Goal: Use online tool/utility: Utilize a website feature to perform a specific function

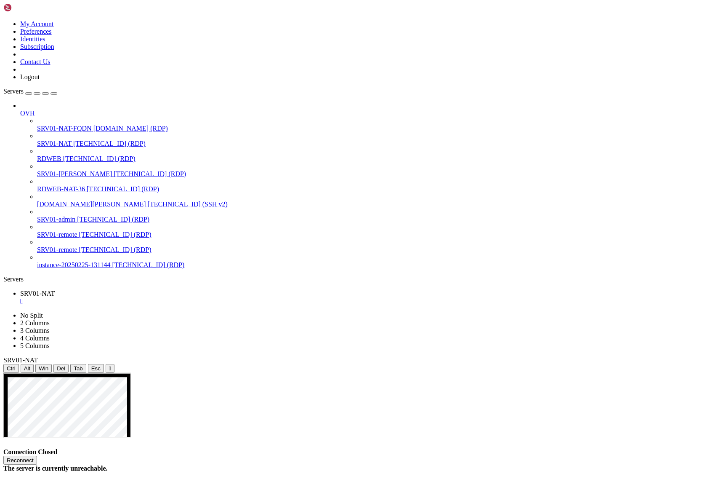
click at [37, 455] on button "Reconnect" at bounding box center [20, 459] width 34 height 9
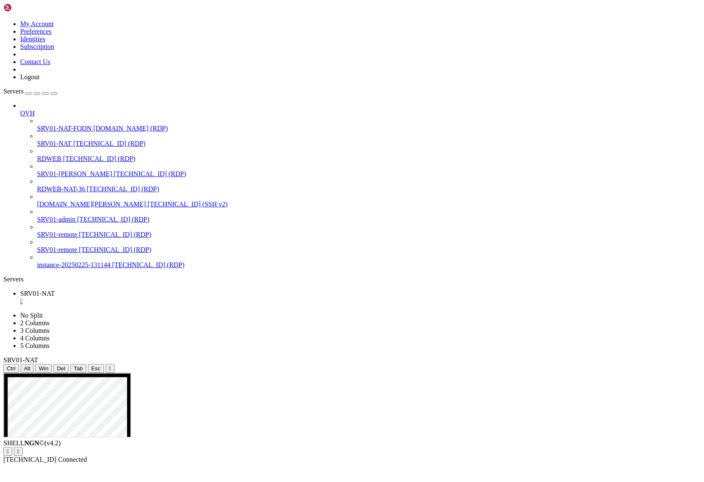
drag, startPoint x: 224, startPoint y: 562, endPoint x: 277, endPoint y: 565, distance: 53.1
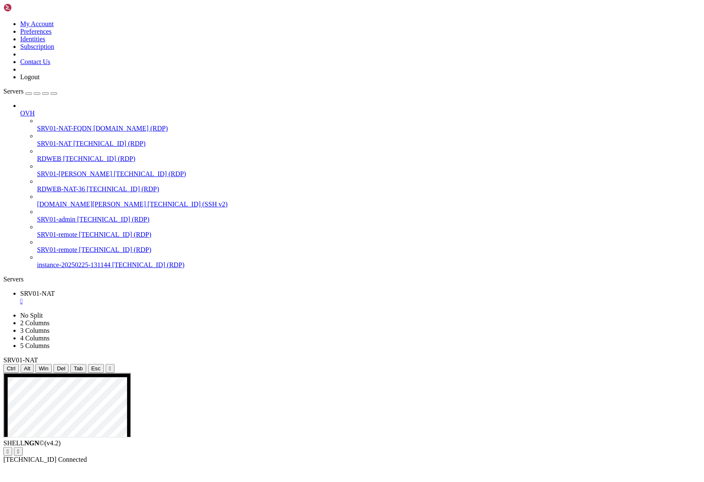
drag, startPoint x: 285, startPoint y: 560, endPoint x: 225, endPoint y: 563, distance: 60.3
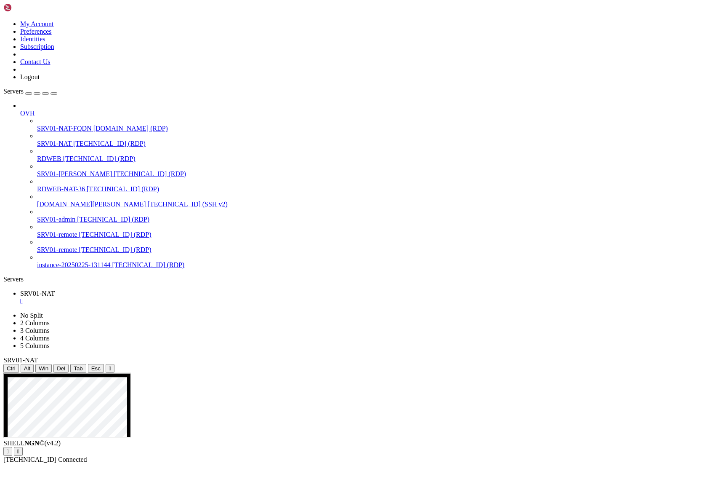
drag, startPoint x: 361, startPoint y: 526, endPoint x: 330, endPoint y: 495, distance: 44.1
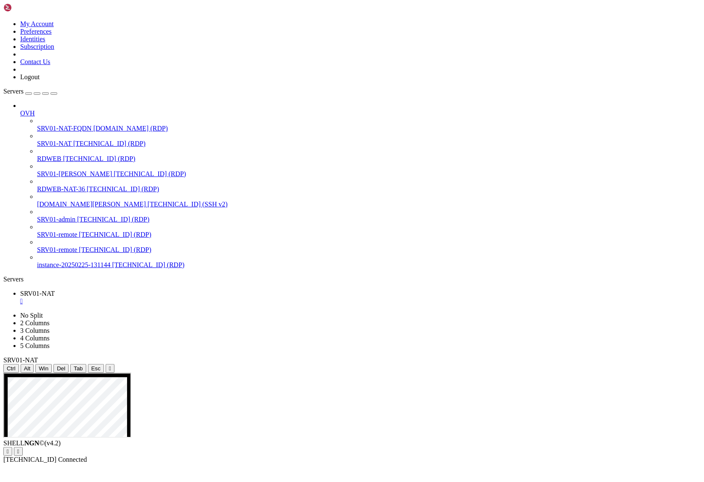
drag, startPoint x: 290, startPoint y: 560, endPoint x: 225, endPoint y: 562, distance: 64.9
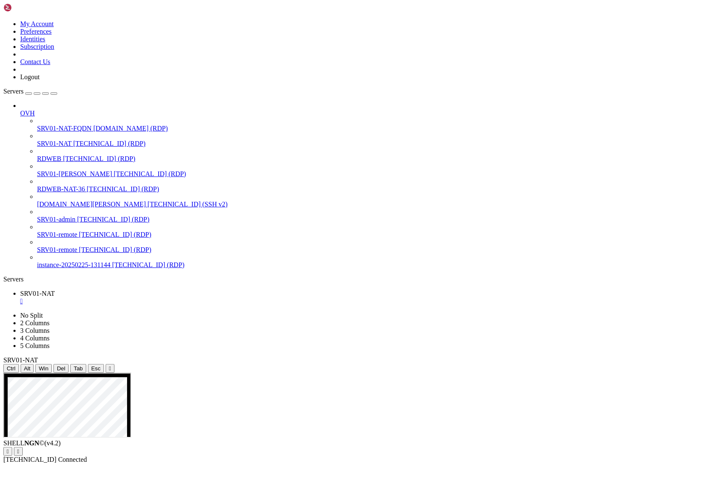
drag, startPoint x: 369, startPoint y: 411, endPoint x: 247, endPoint y: 436, distance: 124.5
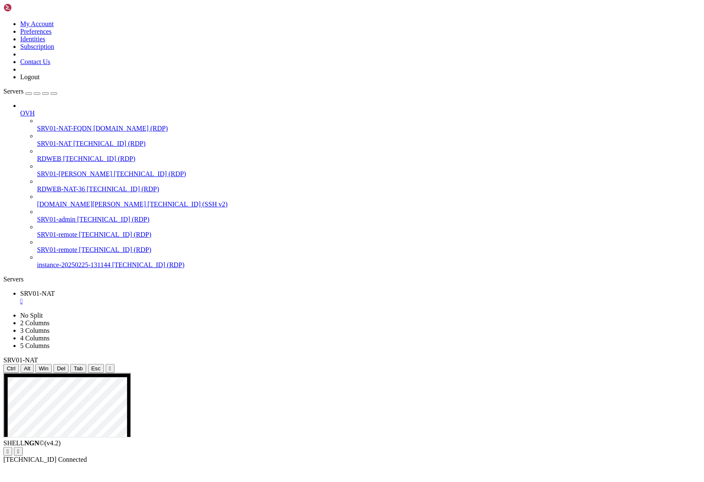
drag, startPoint x: 287, startPoint y: 562, endPoint x: 226, endPoint y: 563, distance: 60.6
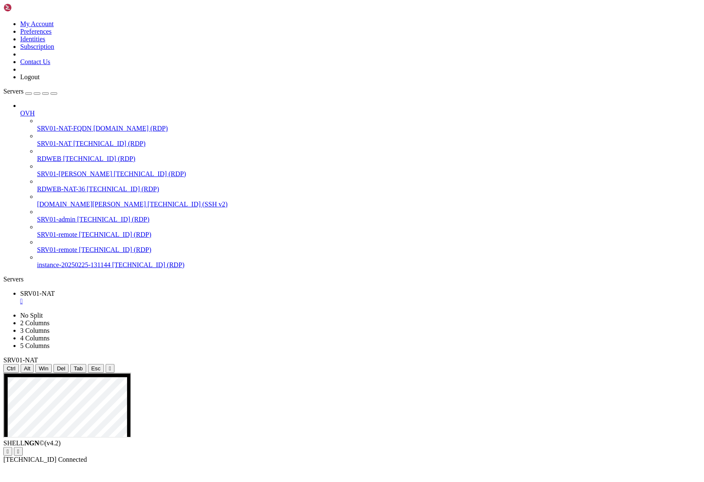
click at [226, 463] on div "SHELL NGN © (v 4.2 )   [TECHNICAL_ID] Connected" at bounding box center [352, 451] width 698 height 24
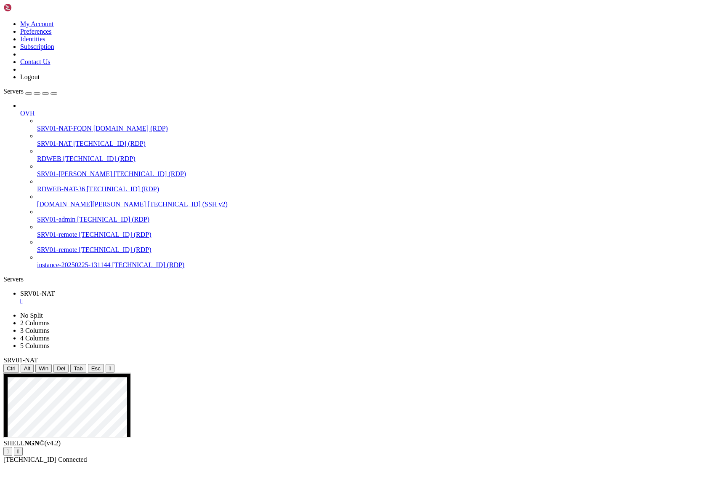
click at [362, 463] on div "SHELL NGN © (v 4.2 )   [TECHNICAL_ID] Connected" at bounding box center [352, 451] width 698 height 24
click at [361, 463] on div "SHELL NGN © (v 4.2 )   [TECHNICAL_ID] Connected" at bounding box center [352, 451] width 698 height 24
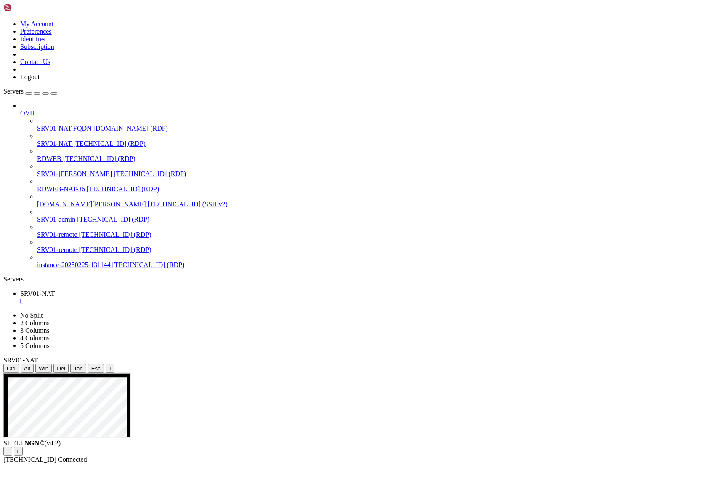
drag, startPoint x: 32, startPoint y: 475, endPoint x: 196, endPoint y: 534, distance: 174.0
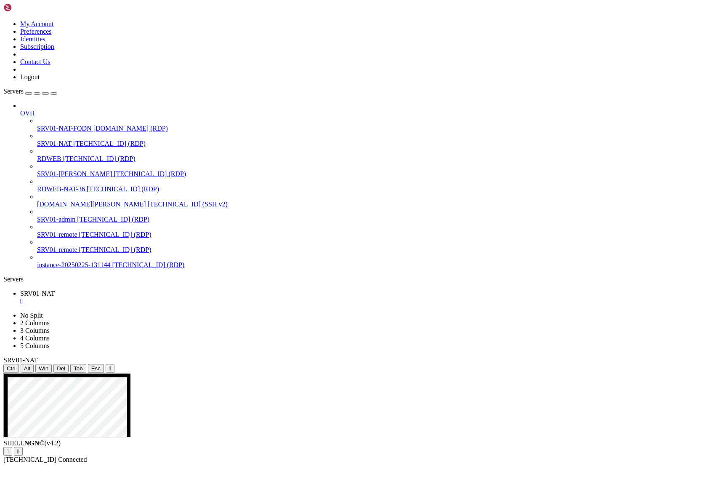
drag, startPoint x: 34, startPoint y: 458, endPoint x: 309, endPoint y: 530, distance: 284.4
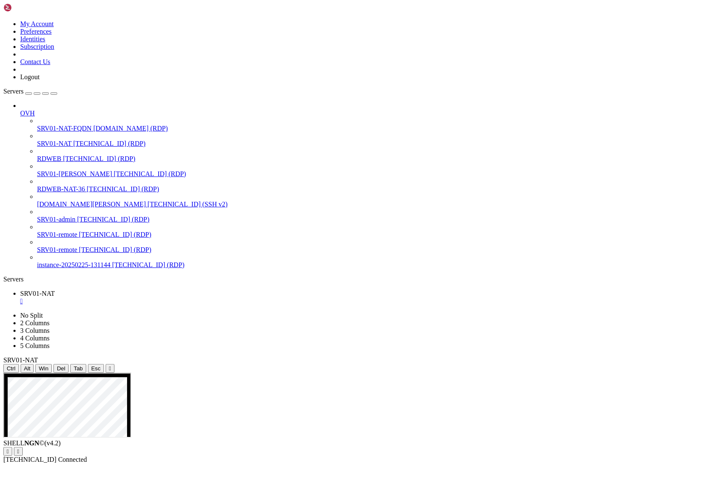
drag, startPoint x: 154, startPoint y: 512, endPoint x: 489, endPoint y: 626, distance: 353.7
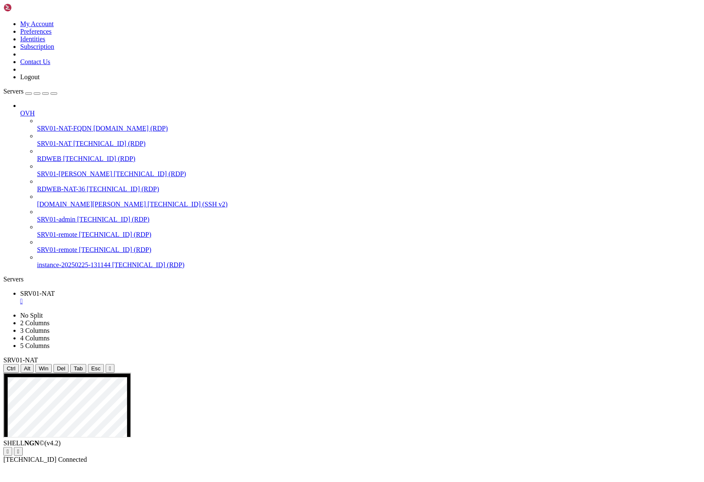
drag, startPoint x: 151, startPoint y: 527, endPoint x: 461, endPoint y: 618, distance: 323.1
drag, startPoint x: 148, startPoint y: 517, endPoint x: 437, endPoint y: 628, distance: 309.9
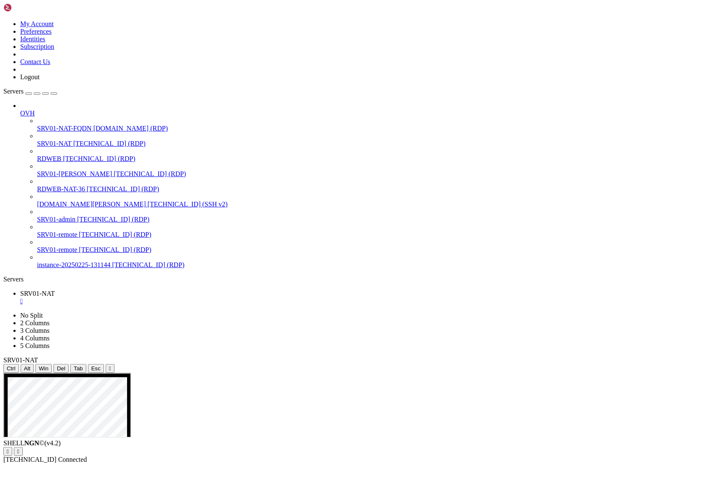
drag, startPoint x: 348, startPoint y: 625, endPoint x: 458, endPoint y: 687, distance: 126.7
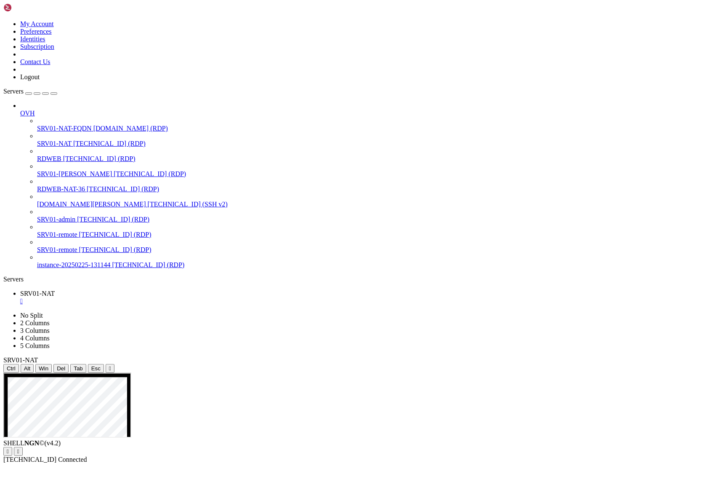
drag, startPoint x: 403, startPoint y: 768, endPoint x: 449, endPoint y: 771, distance: 46.0
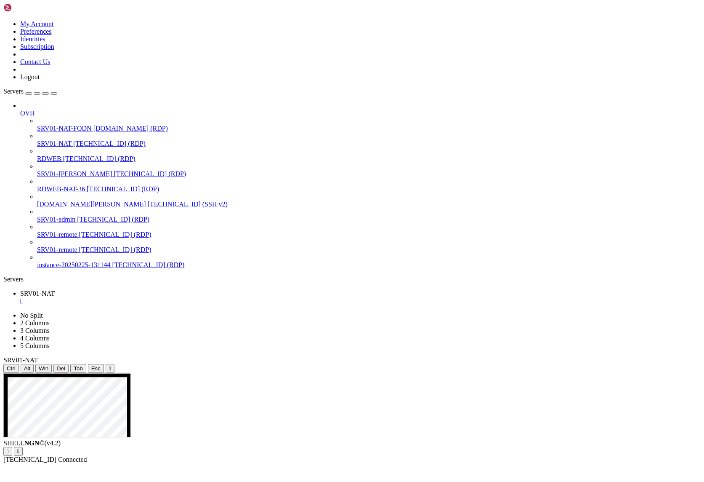
drag, startPoint x: 110, startPoint y: 582, endPoint x: 28, endPoint y: 584, distance: 82.1
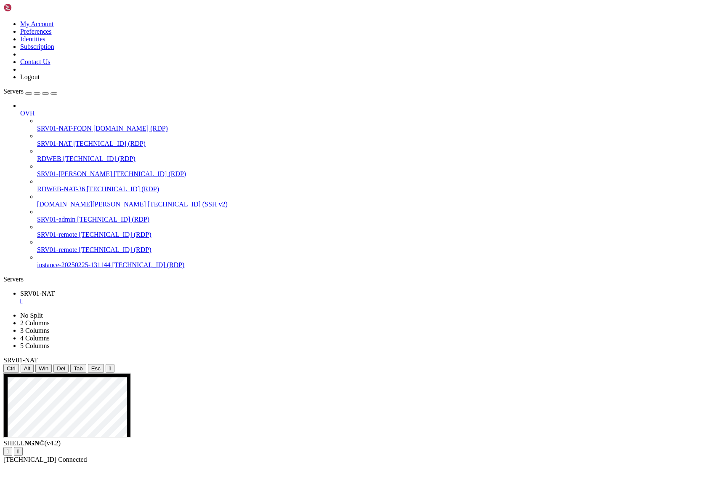
drag, startPoint x: 7, startPoint y: 581, endPoint x: 100, endPoint y: 582, distance: 92.6
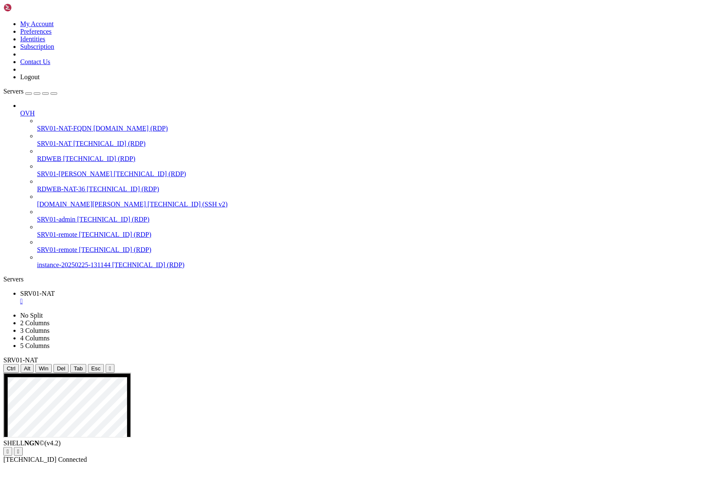
drag, startPoint x: 173, startPoint y: 503, endPoint x: 384, endPoint y: 770, distance: 340.1
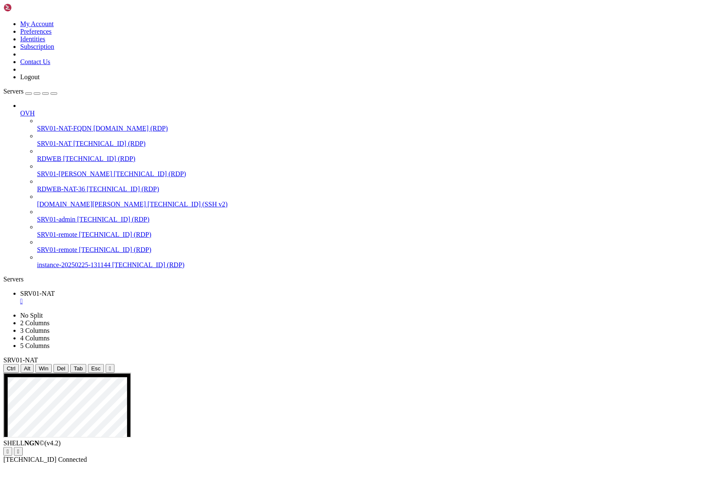
drag, startPoint x: 6, startPoint y: 454, endPoint x: 139, endPoint y: 695, distance: 274.9
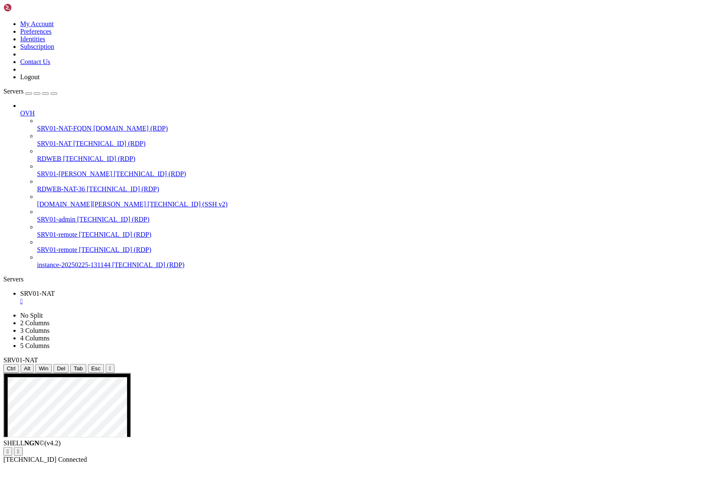
drag, startPoint x: 638, startPoint y: 529, endPoint x: 611, endPoint y: 532, distance: 26.7
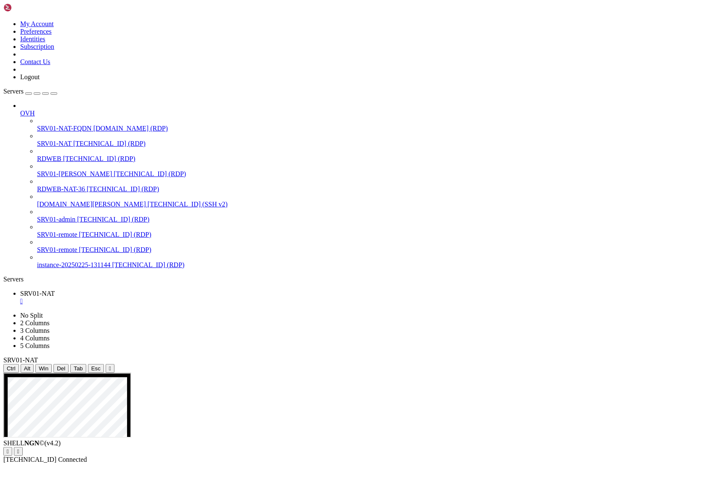
drag, startPoint x: 109, startPoint y: 609, endPoint x: 87, endPoint y: 610, distance: 21.9
drag, startPoint x: 76, startPoint y: 607, endPoint x: 107, endPoint y: 607, distance: 31.2
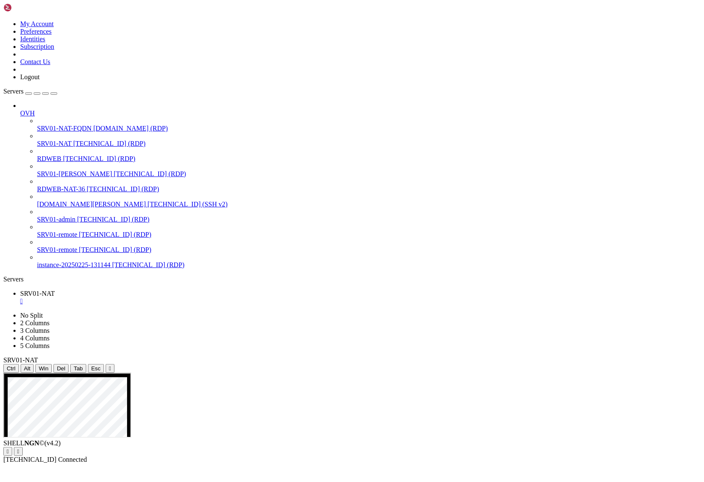
drag, startPoint x: 50, startPoint y: 610, endPoint x: 118, endPoint y: 614, distance: 68.4
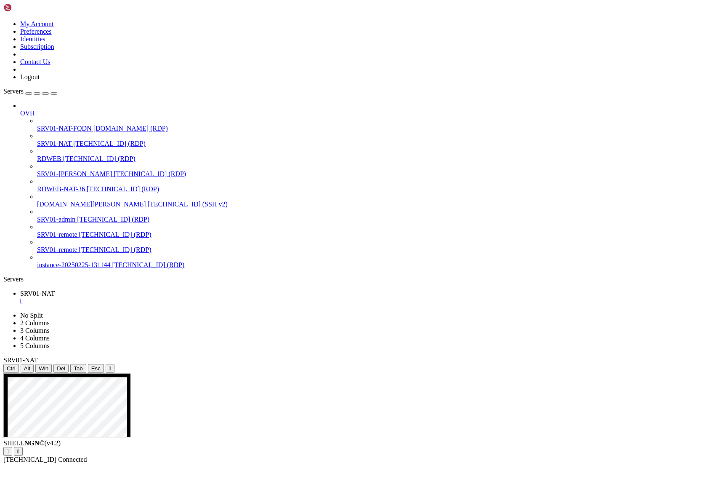
drag, startPoint x: 49, startPoint y: 620, endPoint x: 99, endPoint y: 627, distance: 50.5
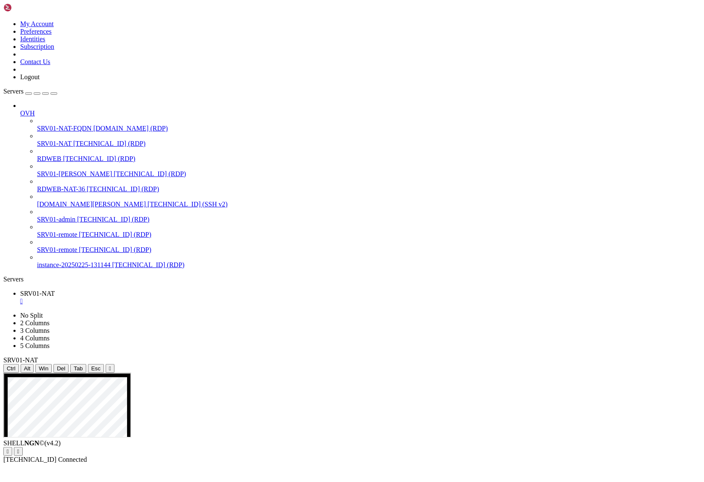
drag, startPoint x: 223, startPoint y: 632, endPoint x: 131, endPoint y: 631, distance: 91.4
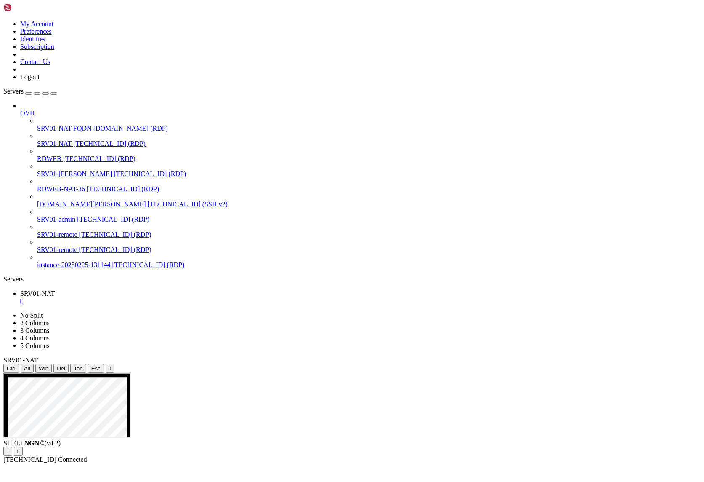
drag, startPoint x: 422, startPoint y: 513, endPoint x: 261, endPoint y: 511, distance: 160.4
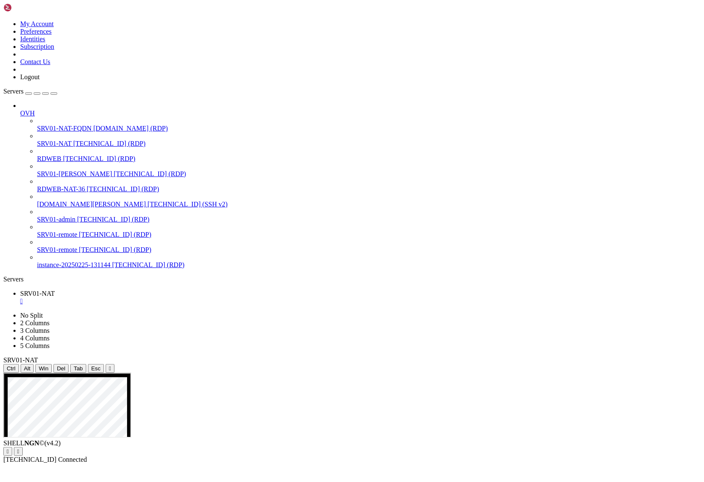
drag, startPoint x: 51, startPoint y: 664, endPoint x: 174, endPoint y: 660, distance: 122.6
drag, startPoint x: 415, startPoint y: 514, endPoint x: 268, endPoint y: 509, distance: 147.4
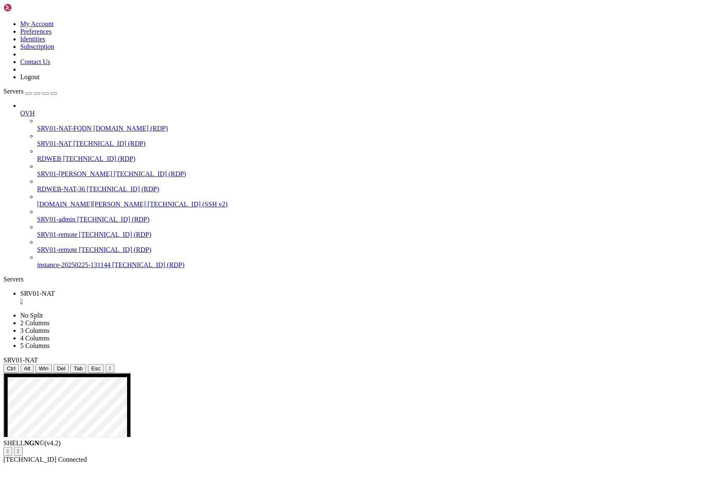
drag, startPoint x: 267, startPoint y: 610, endPoint x: 330, endPoint y: 610, distance: 62.3
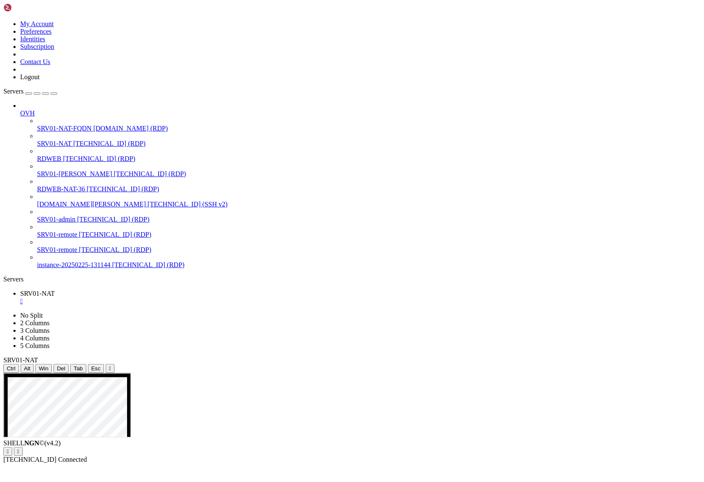
drag, startPoint x: 356, startPoint y: 517, endPoint x: 325, endPoint y: 518, distance: 30.7
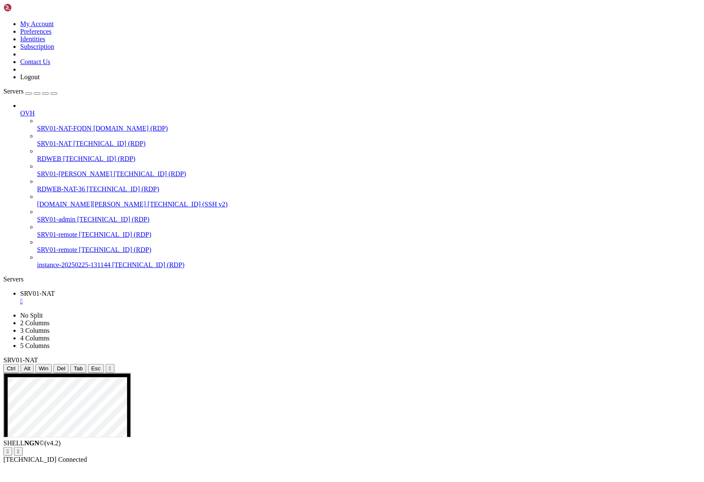
drag, startPoint x: 69, startPoint y: 610, endPoint x: 119, endPoint y: 610, distance: 49.3
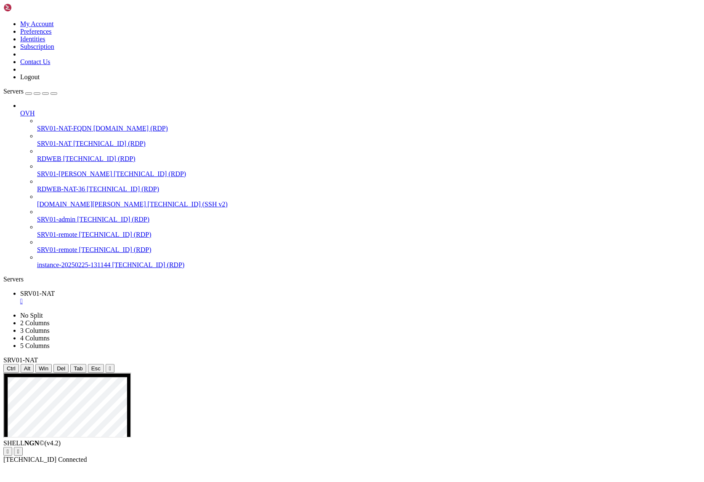
drag, startPoint x: 64, startPoint y: 612, endPoint x: 140, endPoint y: 617, distance: 75.9
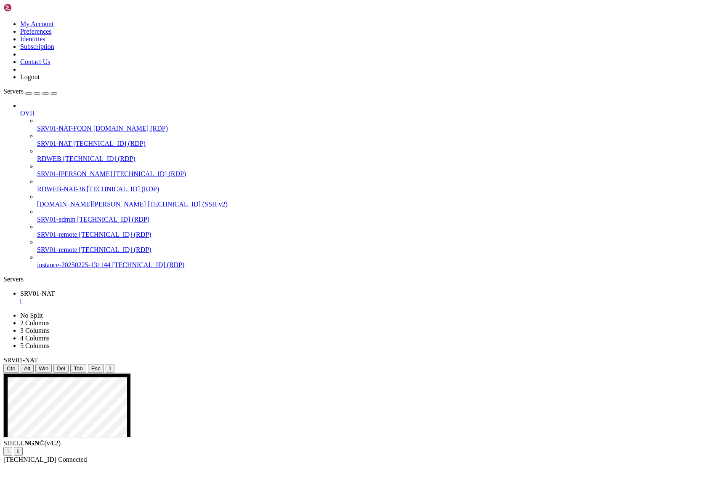
click at [206, 463] on div "SHELL NGN © (v 4.2 )   [TECHNICAL_ID] Connected" at bounding box center [352, 451] width 698 height 24
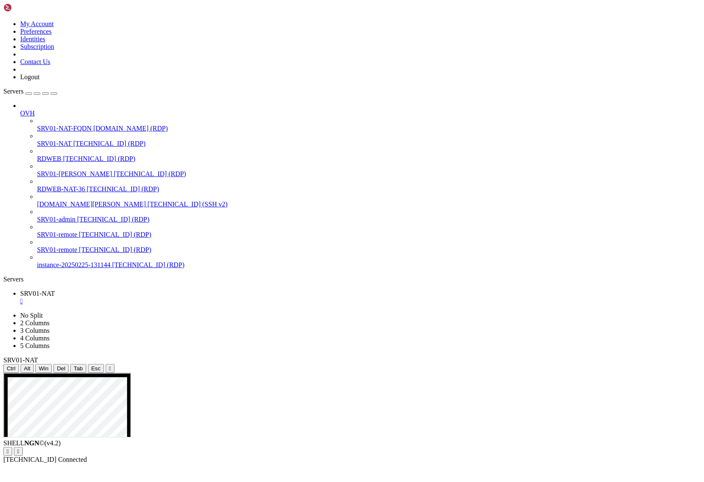
click at [232, 463] on div "SHELL NGN © (v 4.2 )   [TECHNICAL_ID] Connected" at bounding box center [352, 451] width 698 height 24
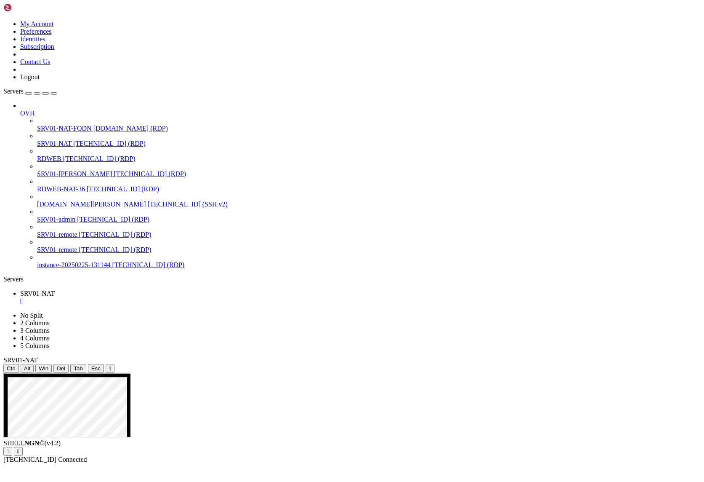
drag, startPoint x: 400, startPoint y: 619, endPoint x: 274, endPoint y: 634, distance: 127.1
drag, startPoint x: 231, startPoint y: 555, endPoint x: 190, endPoint y: 533, distance: 46.1
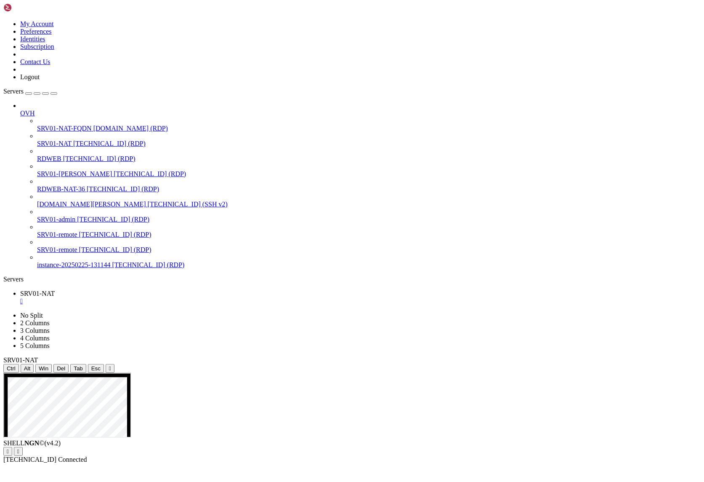
drag, startPoint x: 461, startPoint y: 682, endPoint x: 285, endPoint y: 685, distance: 175.6
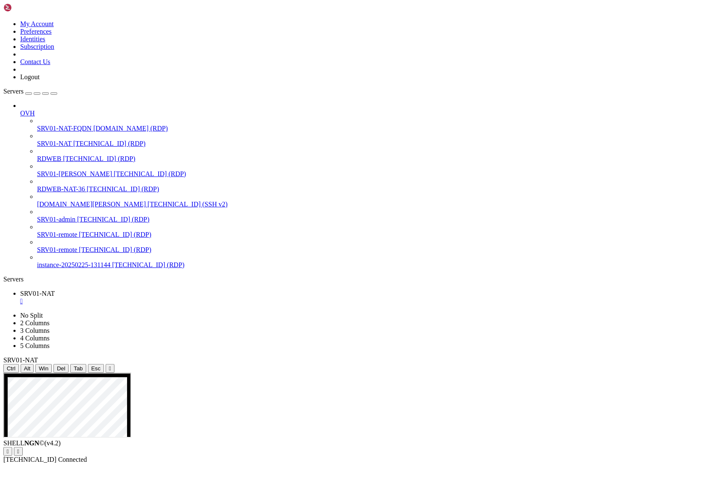
drag, startPoint x: 175, startPoint y: 490, endPoint x: 281, endPoint y: 623, distance: 170.8
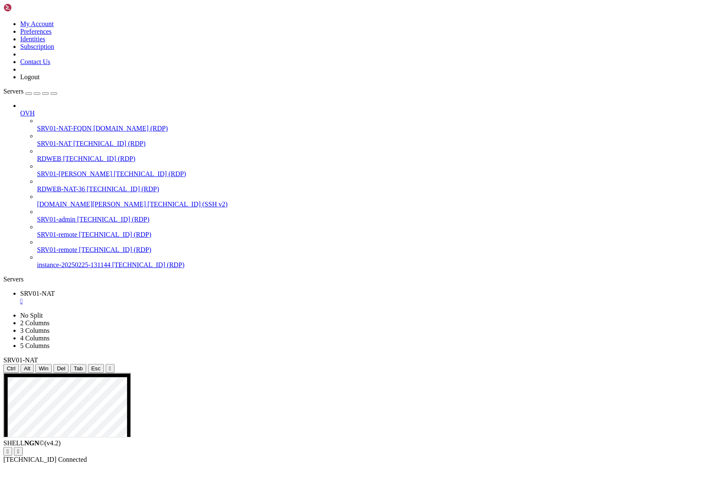
drag, startPoint x: 172, startPoint y: 489, endPoint x: 281, endPoint y: 642, distance: 188.2
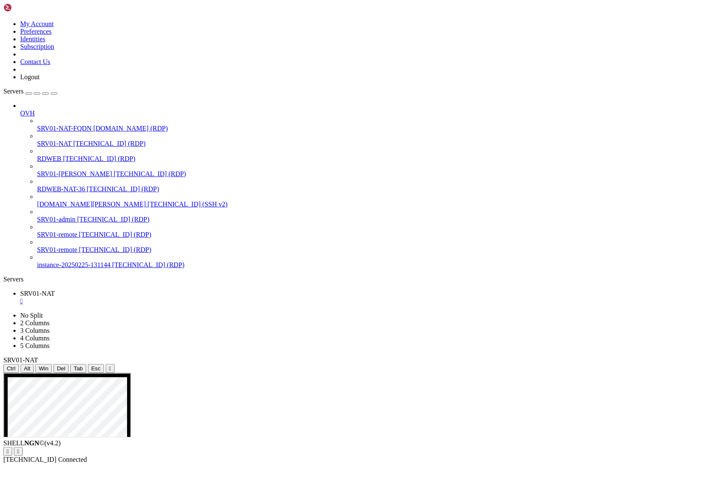
drag, startPoint x: 390, startPoint y: 705, endPoint x: 407, endPoint y: 730, distance: 29.7
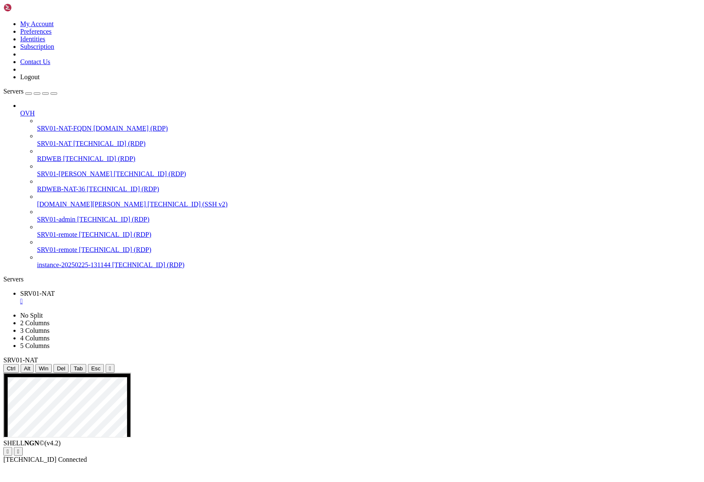
drag, startPoint x: 173, startPoint y: 395, endPoint x: 286, endPoint y: 413, distance: 114.2
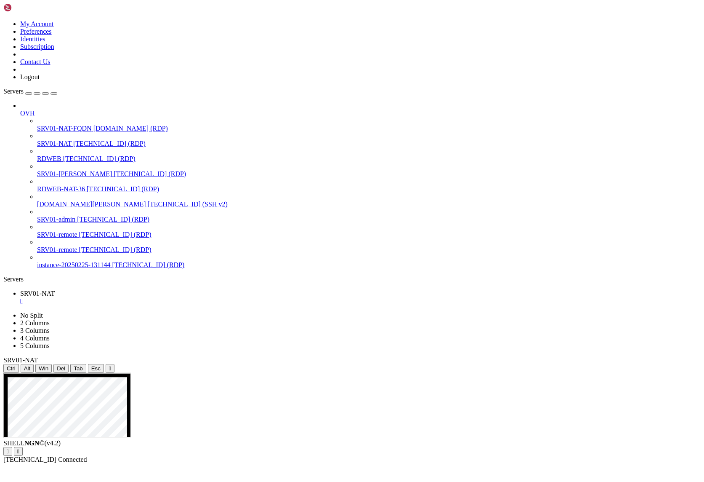
drag, startPoint x: 172, startPoint y: 487, endPoint x: 319, endPoint y: 712, distance: 268.8
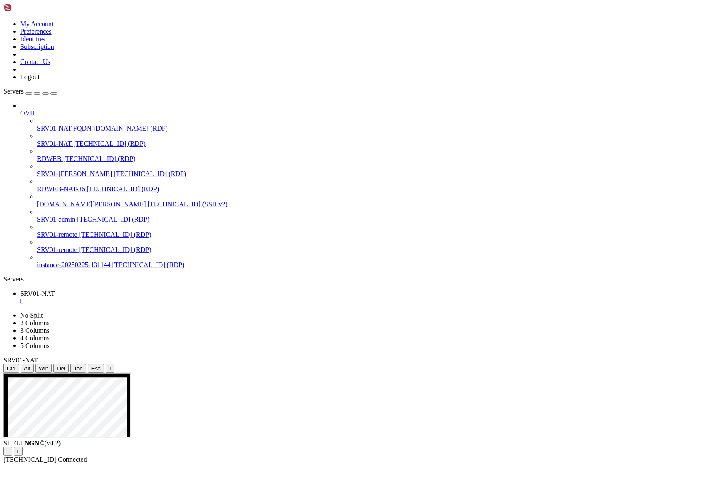
drag, startPoint x: 633, startPoint y: 575, endPoint x: 572, endPoint y: 576, distance: 60.6
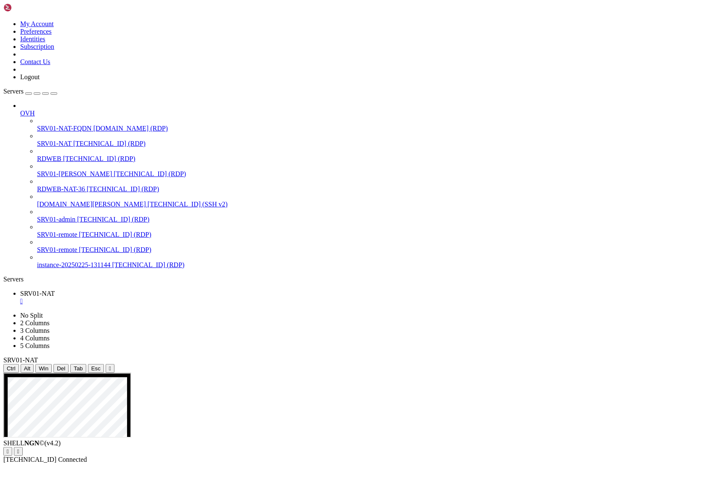
drag, startPoint x: 349, startPoint y: 550, endPoint x: 374, endPoint y: 550, distance: 24.8
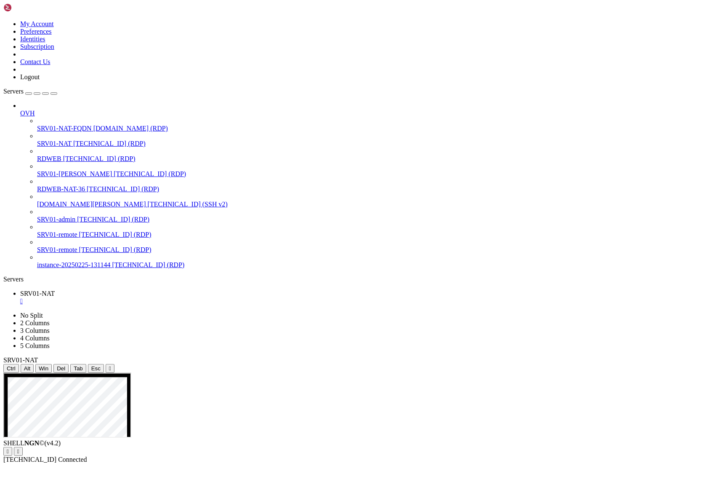
drag, startPoint x: 231, startPoint y: 637, endPoint x: 269, endPoint y: 635, distance: 37.9
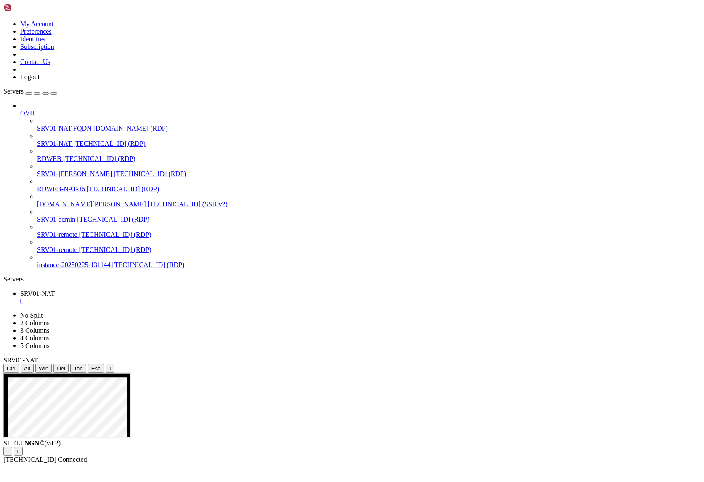
drag, startPoint x: 228, startPoint y: 550, endPoint x: 269, endPoint y: 551, distance: 41.3
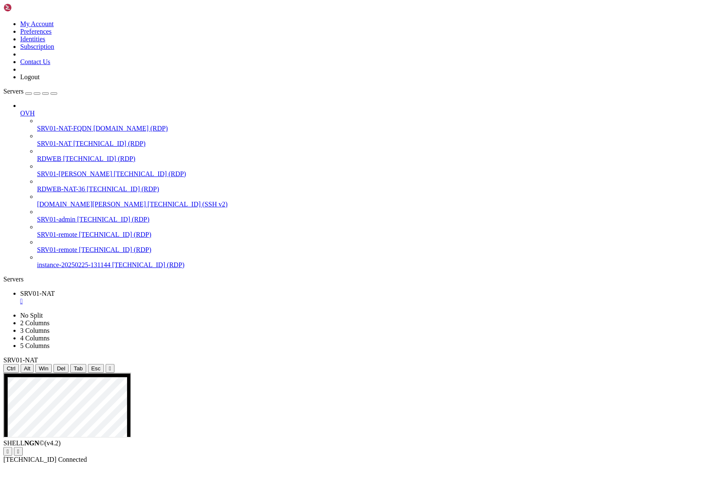
drag, startPoint x: 174, startPoint y: 489, endPoint x: 368, endPoint y: 763, distance: 336.1
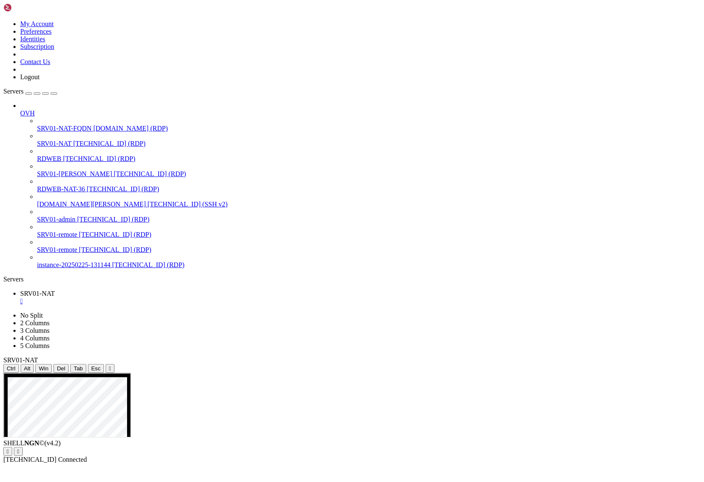
drag, startPoint x: 185, startPoint y: 460, endPoint x: 136, endPoint y: 385, distance: 89.4
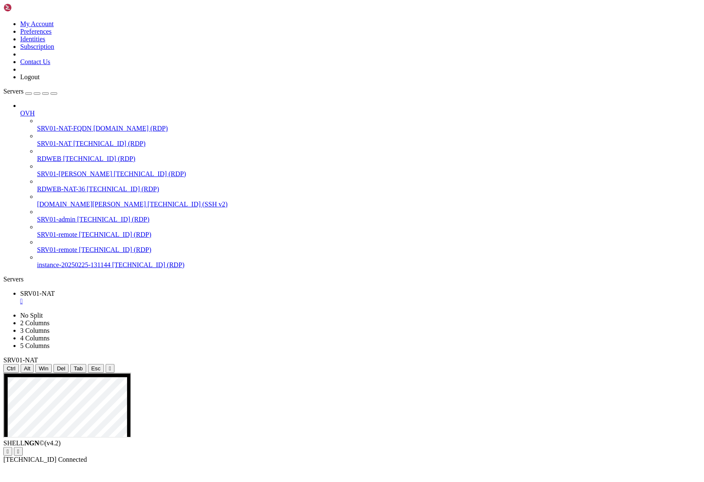
drag, startPoint x: 186, startPoint y: 474, endPoint x: 382, endPoint y: 565, distance: 216.0
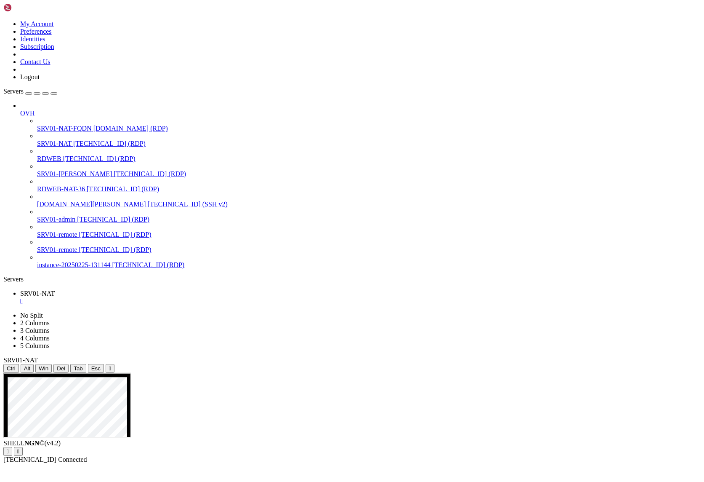
click at [224, 463] on div "SHELL NGN © (v 4.2 )   [TECHNICAL_ID] Connected" at bounding box center [352, 451] width 698 height 24
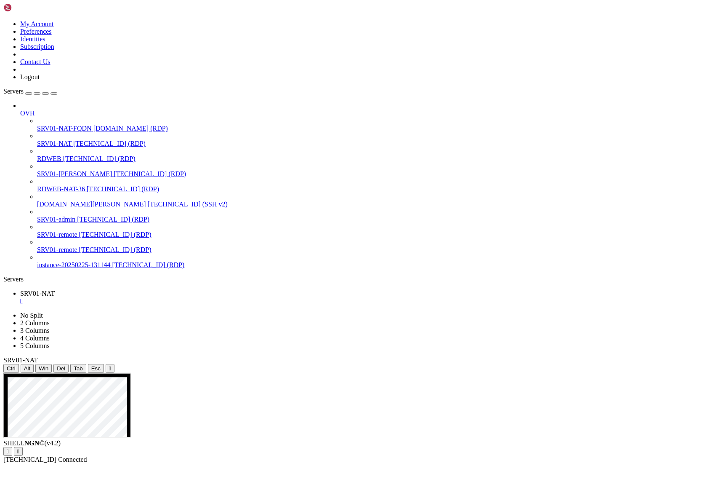
drag, startPoint x: 186, startPoint y: 478, endPoint x: 343, endPoint y: 572, distance: 183.1
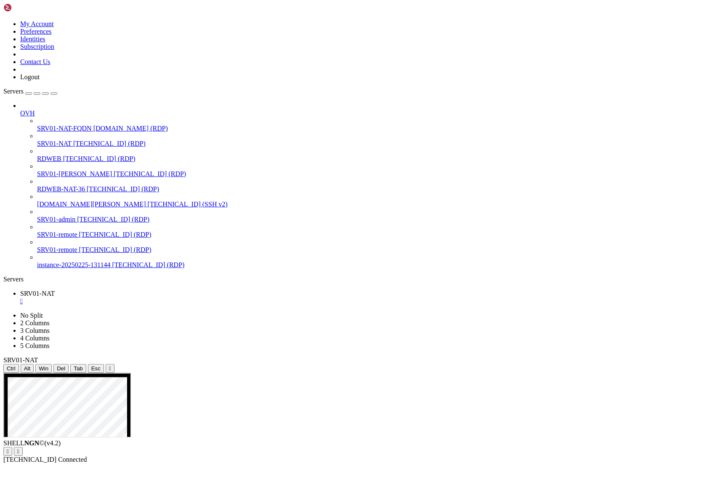
drag, startPoint x: 397, startPoint y: 629, endPoint x: 467, endPoint y: 627, distance: 70.3
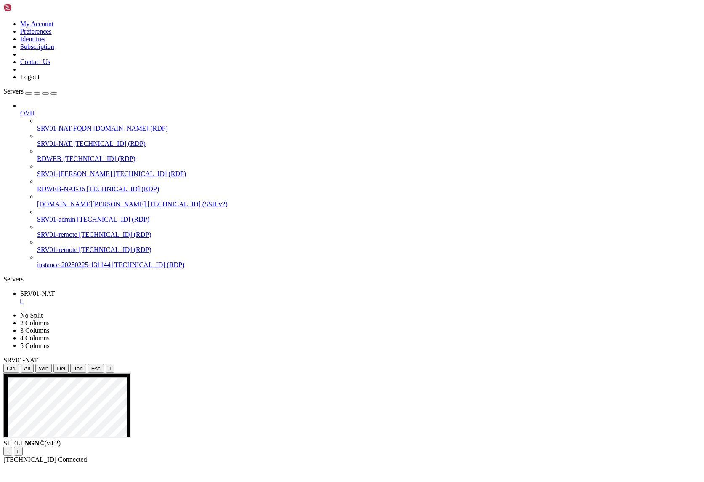
drag, startPoint x: 175, startPoint y: 487, endPoint x: 328, endPoint y: 648, distance: 222.1
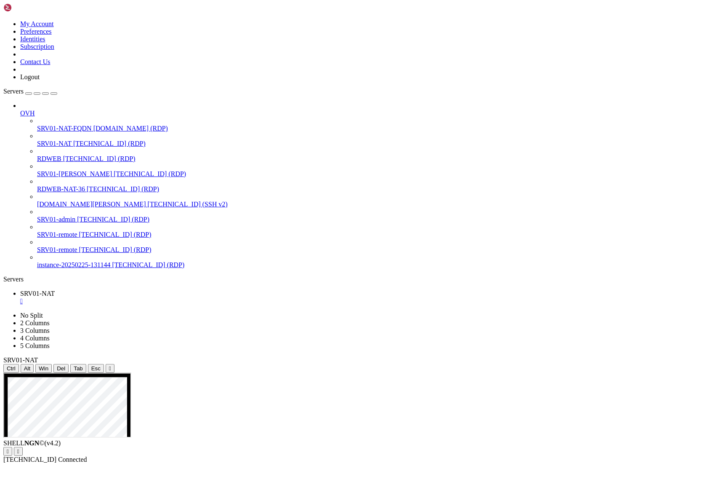
drag, startPoint x: 183, startPoint y: 479, endPoint x: 417, endPoint y: 562, distance: 247.8
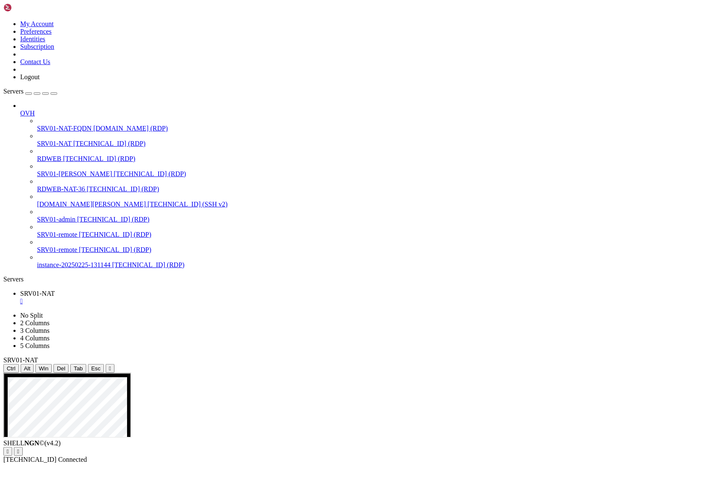
drag, startPoint x: 185, startPoint y: 479, endPoint x: 445, endPoint y: 556, distance: 271.3
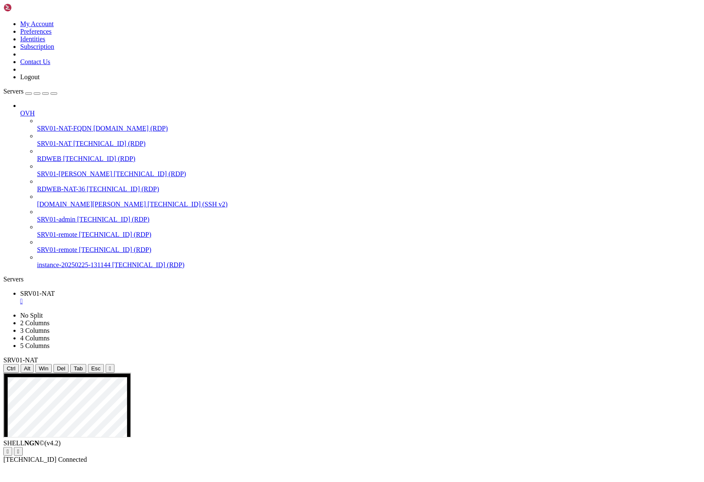
drag, startPoint x: 176, startPoint y: 490, endPoint x: 303, endPoint y: 624, distance: 185.2
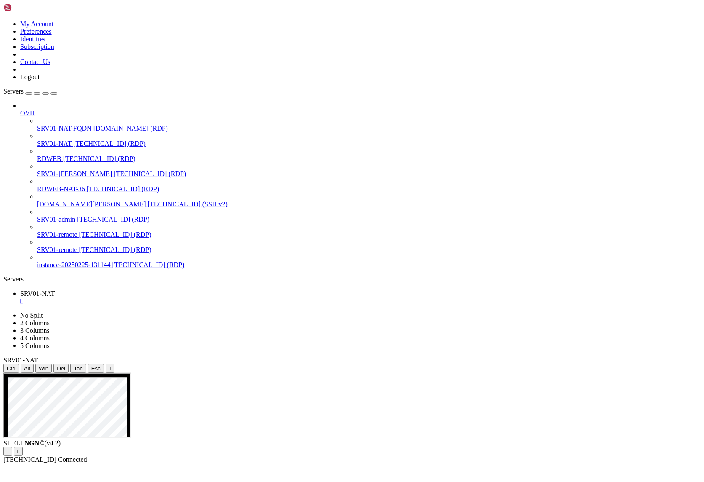
drag, startPoint x: 185, startPoint y: 474, endPoint x: 332, endPoint y: 552, distance: 166.5
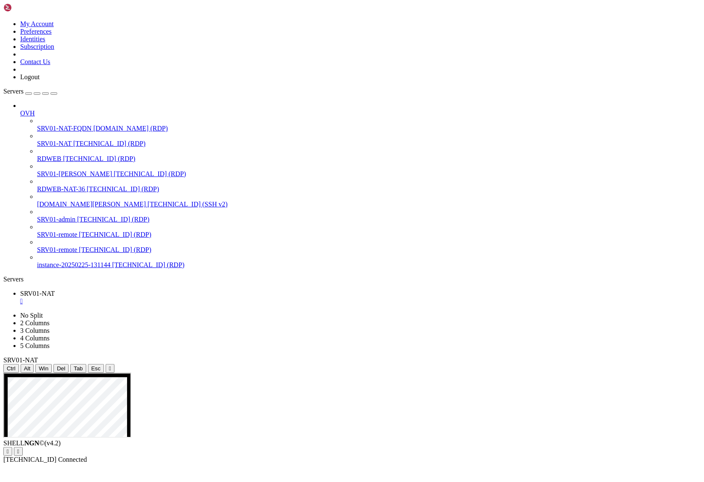
click at [350, 463] on div "SHELL NGN © (v 4.2 )   [TECHNICAL_ID] Connected" at bounding box center [352, 451] width 698 height 24
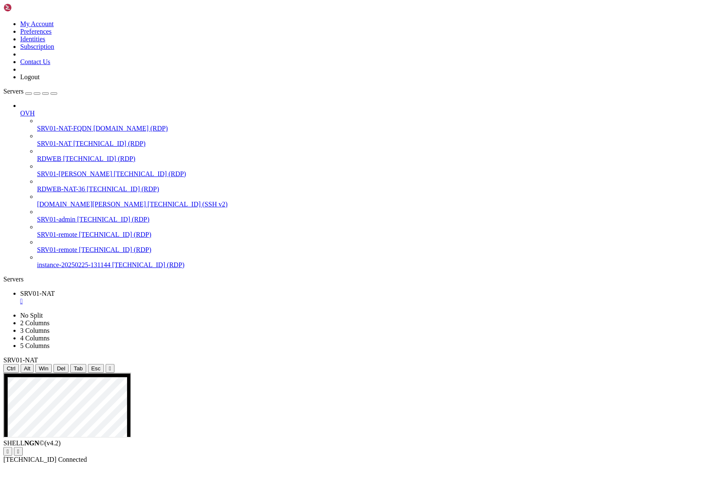
drag, startPoint x: 189, startPoint y: 516, endPoint x: 252, endPoint y: 535, distance: 65.5
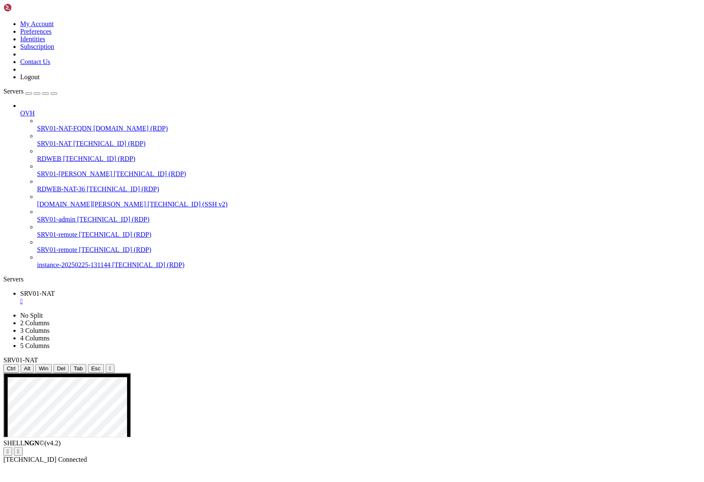
drag, startPoint x: 188, startPoint y: 496, endPoint x: 228, endPoint y: 497, distance: 40.4
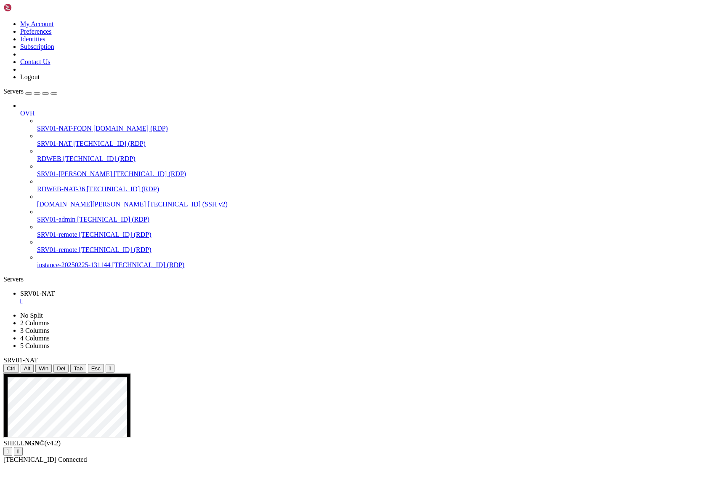
drag, startPoint x: 184, startPoint y: 459, endPoint x: 514, endPoint y: 582, distance: 351.6
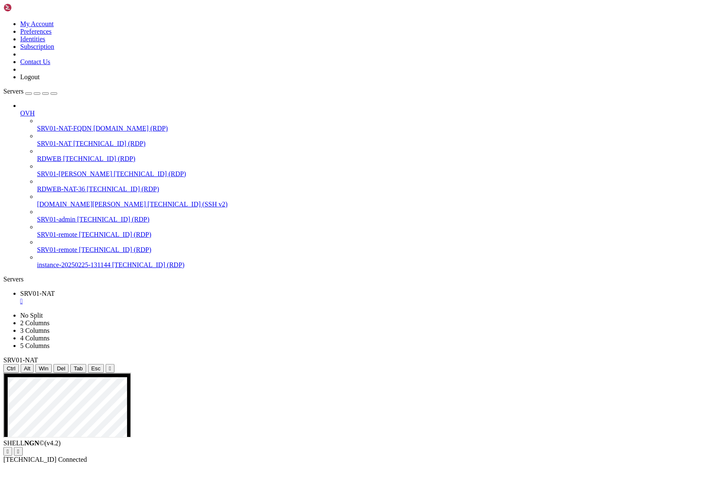
drag, startPoint x: 184, startPoint y: 462, endPoint x: 461, endPoint y: 572, distance: 298.2
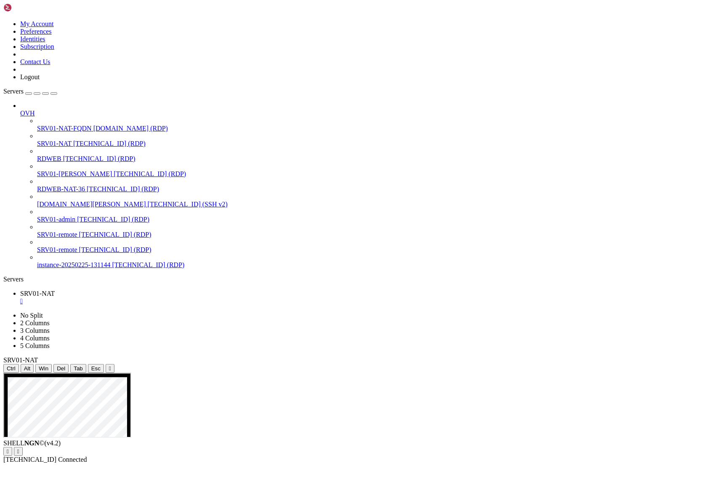
drag, startPoint x: 231, startPoint y: 505, endPoint x: 218, endPoint y: 488, distance: 20.7
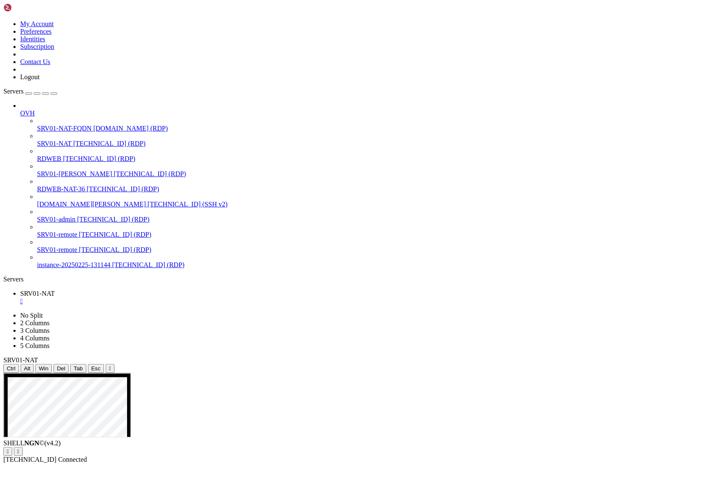
drag, startPoint x: 185, startPoint y: 448, endPoint x: 514, endPoint y: 664, distance: 393.7
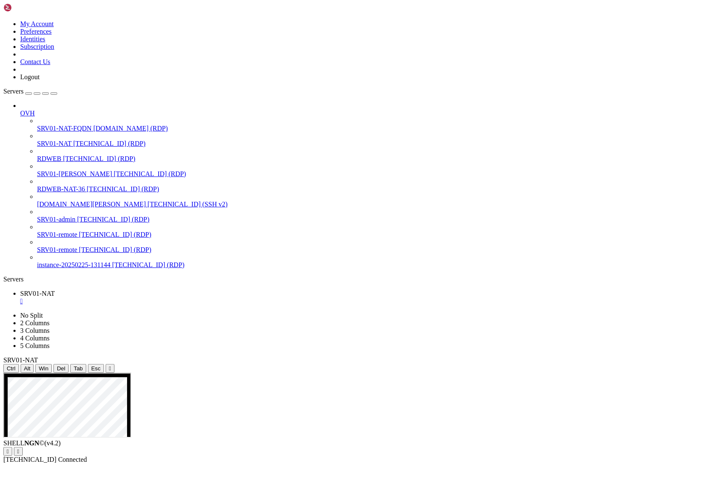
drag, startPoint x: 171, startPoint y: 489, endPoint x: 338, endPoint y: 626, distance: 215.1
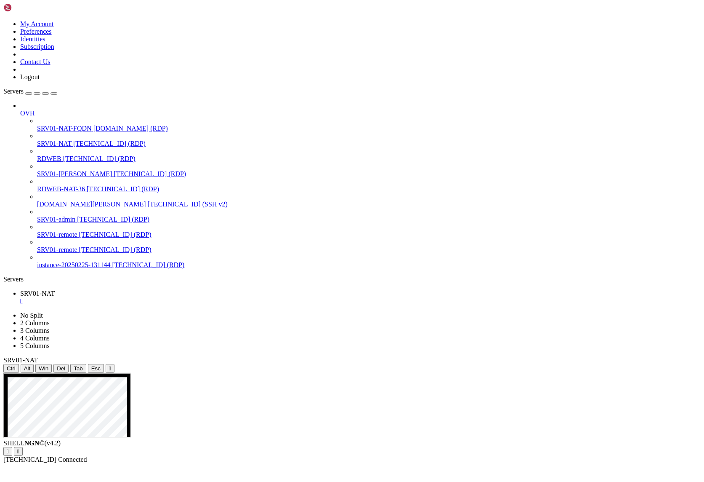
drag, startPoint x: 182, startPoint y: 466, endPoint x: 541, endPoint y: 778, distance: 475.6
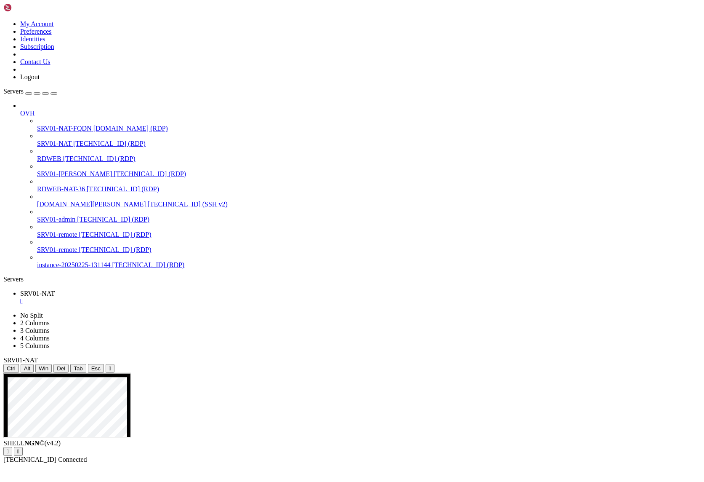
drag, startPoint x: 174, startPoint y: 489, endPoint x: 304, endPoint y: 632, distance: 193.4
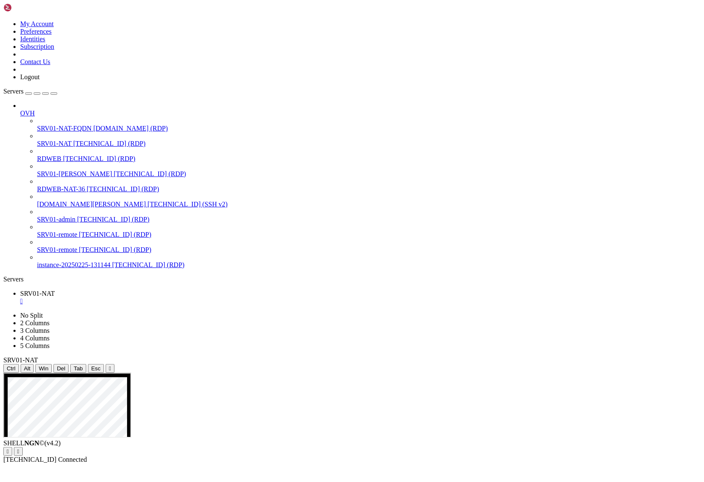
drag, startPoint x: 179, startPoint y: 461, endPoint x: 520, endPoint y: 782, distance: 468.5
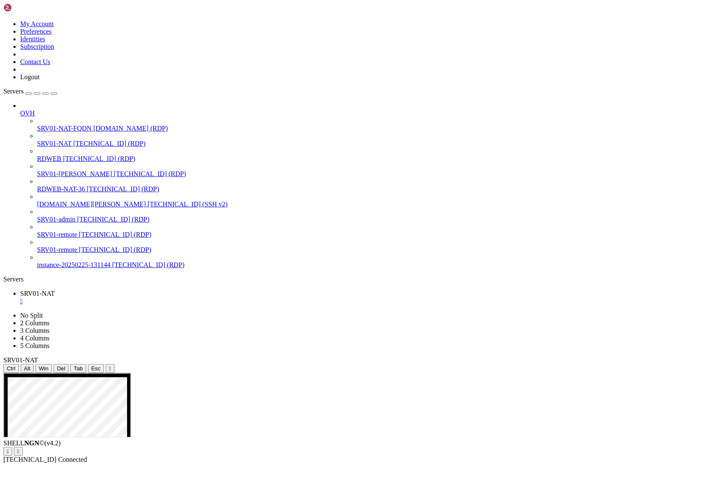
click at [225, 463] on div "SHELL NGN © (v 4.2 )   [TECHNICAL_ID] Connected" at bounding box center [352, 451] width 698 height 24
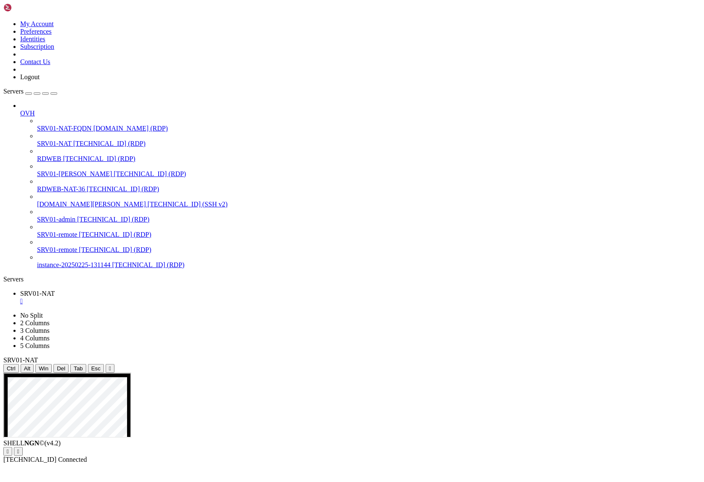
drag, startPoint x: 257, startPoint y: 621, endPoint x: 310, endPoint y: 621, distance: 53.5
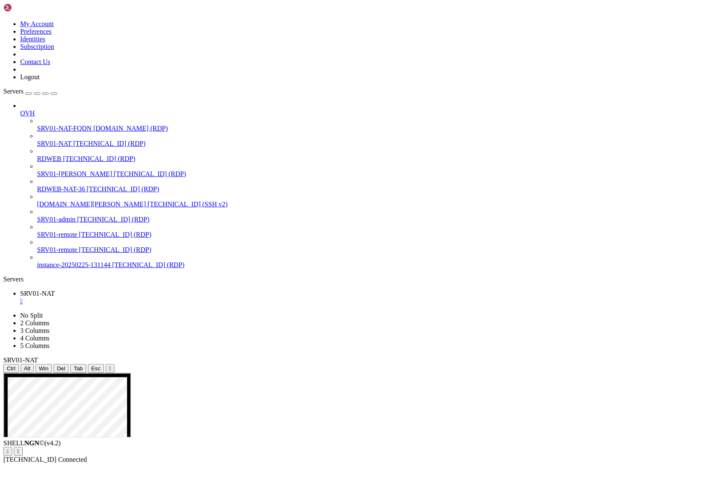
drag, startPoint x: 440, startPoint y: 654, endPoint x: 376, endPoint y: 659, distance: 64.6
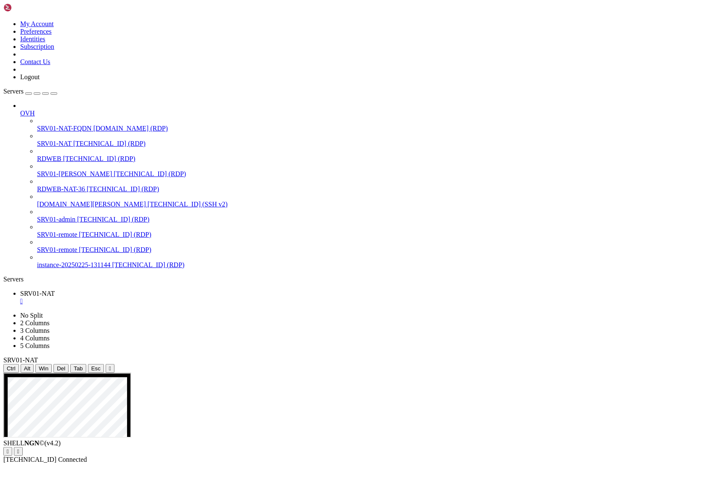
click at [350, 463] on div "SHELL NGN © (v 4.2 )   [TECHNICAL_ID] Connected" at bounding box center [352, 451] width 698 height 24
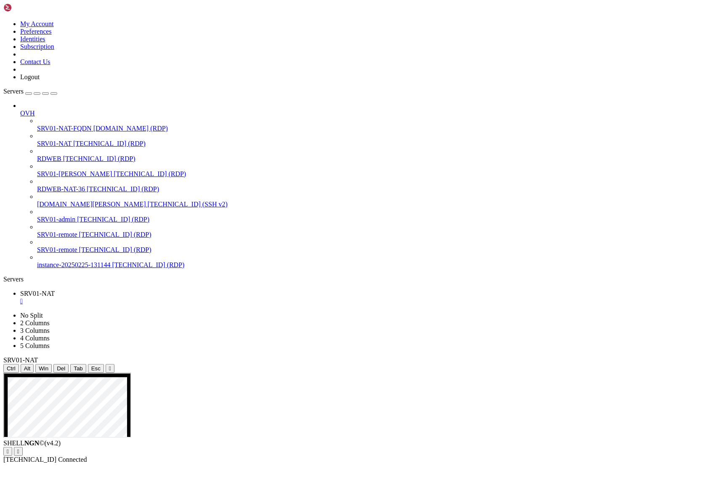
drag, startPoint x: 559, startPoint y: 479, endPoint x: 616, endPoint y: 475, distance: 57.0
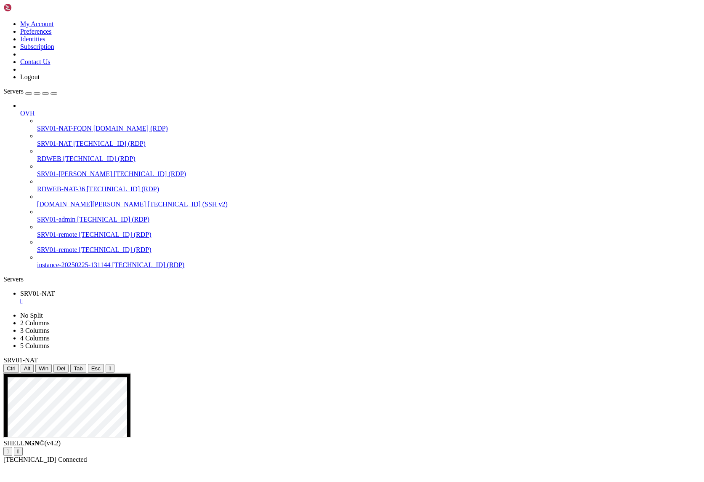
click at [591, 463] on div "SHELL NGN © (v 4.2 )   [TECHNICAL_ID] Connected" at bounding box center [352, 451] width 698 height 24
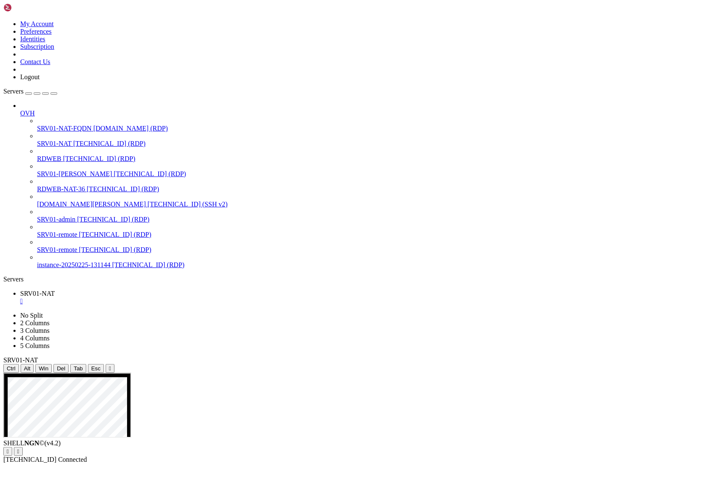
drag, startPoint x: 173, startPoint y: 487, endPoint x: 317, endPoint y: 763, distance: 310.9
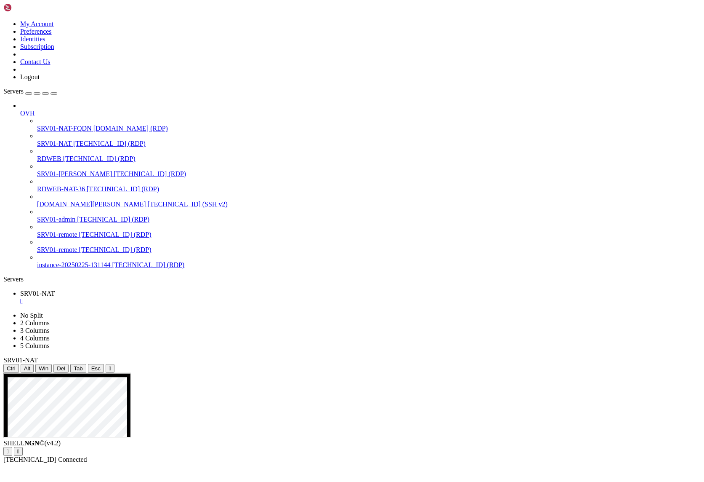
drag, startPoint x: 175, startPoint y: 491, endPoint x: 324, endPoint y: 752, distance: 301.1
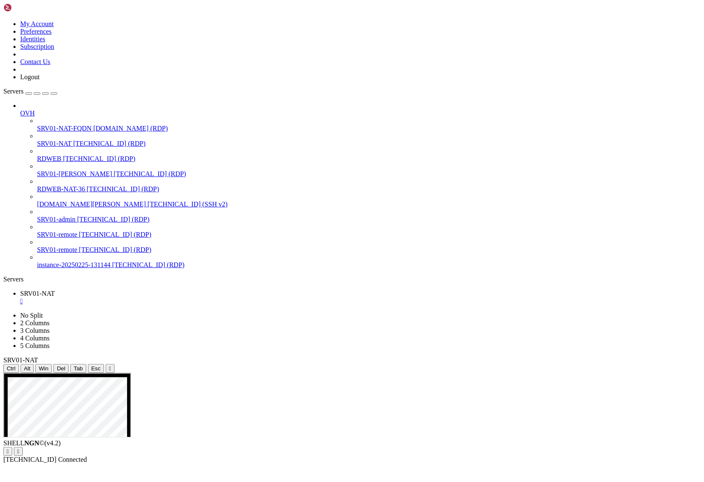
drag, startPoint x: 445, startPoint y: 661, endPoint x: 378, endPoint y: 661, distance: 66.9
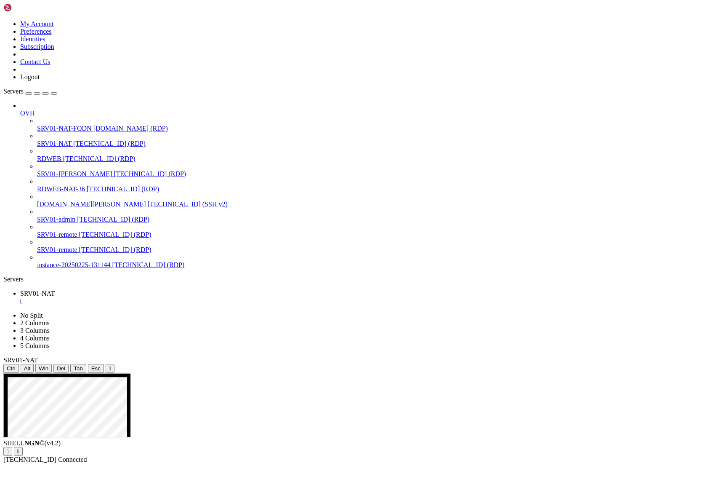
drag, startPoint x: 32, startPoint y: 456, endPoint x: 188, endPoint y: 538, distance: 175.9
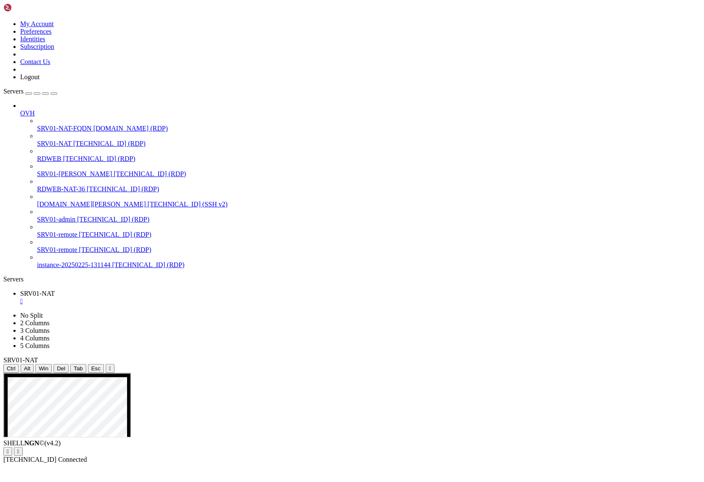
drag, startPoint x: 6, startPoint y: 530, endPoint x: 120, endPoint y: 694, distance: 199.3
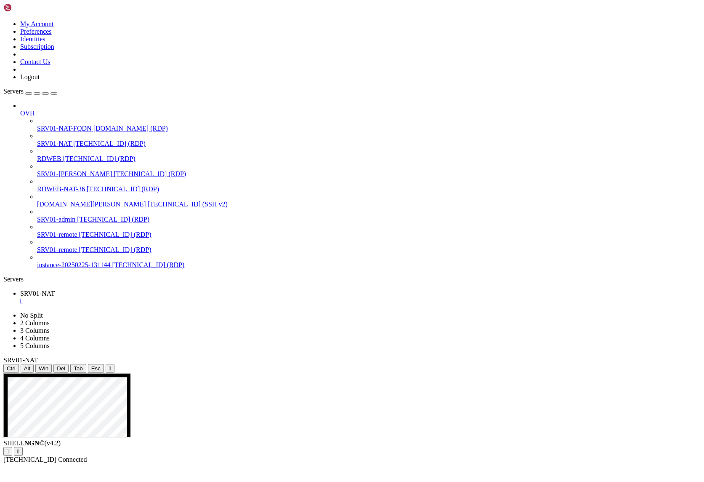
drag, startPoint x: 173, startPoint y: 487, endPoint x: 296, endPoint y: 593, distance: 162.4
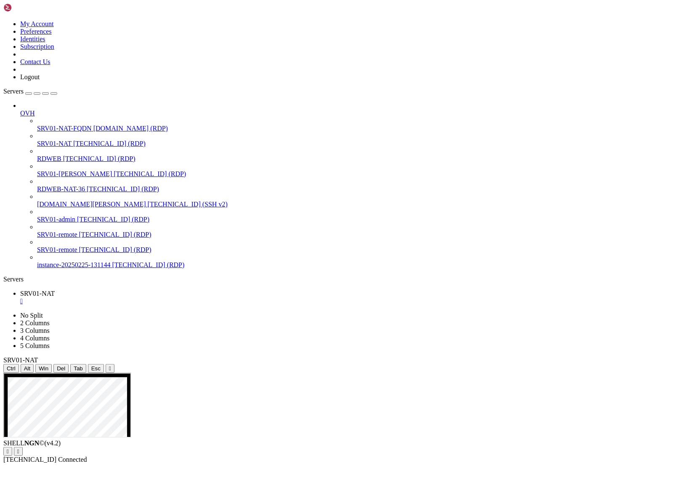
drag, startPoint x: 160, startPoint y: 489, endPoint x: 247, endPoint y: 608, distance: 147.4
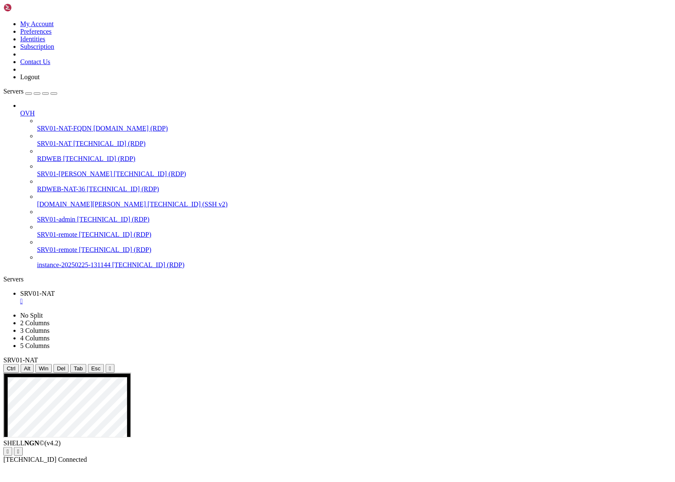
drag, startPoint x: 160, startPoint y: 490, endPoint x: 315, endPoint y: 666, distance: 235.0
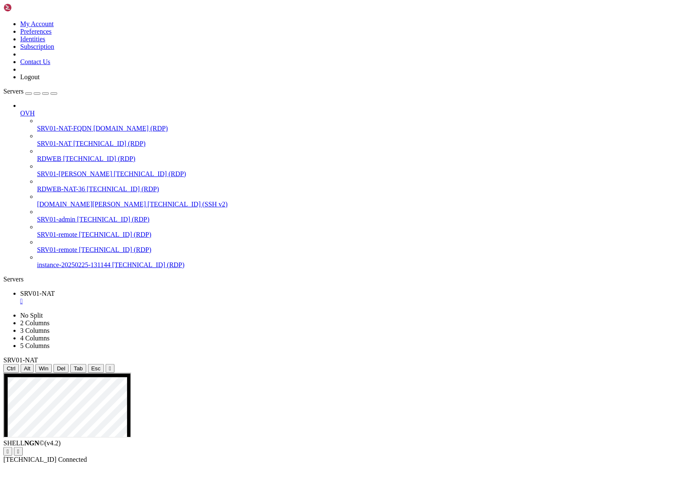
drag, startPoint x: 109, startPoint y: 399, endPoint x: 326, endPoint y: 425, distance: 218.8
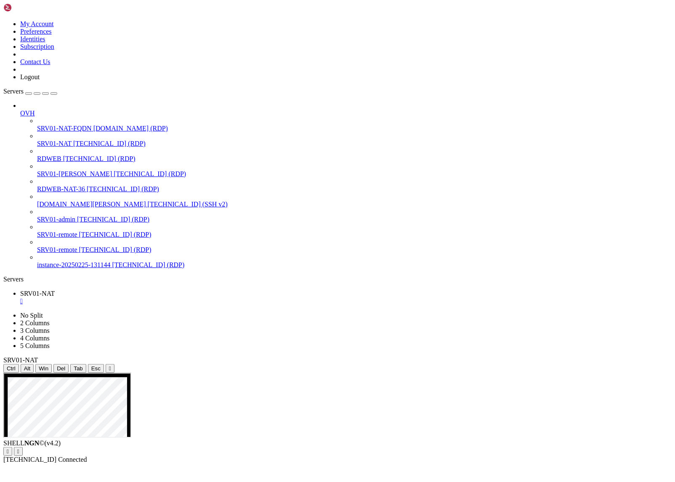
drag, startPoint x: 101, startPoint y: 710, endPoint x: 383, endPoint y: 765, distance: 287.5
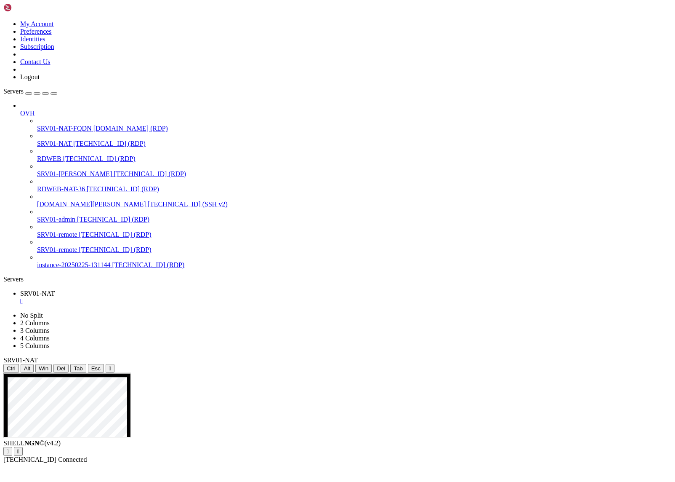
drag, startPoint x: 179, startPoint y: 605, endPoint x: 205, endPoint y: 660, distance: 60.8
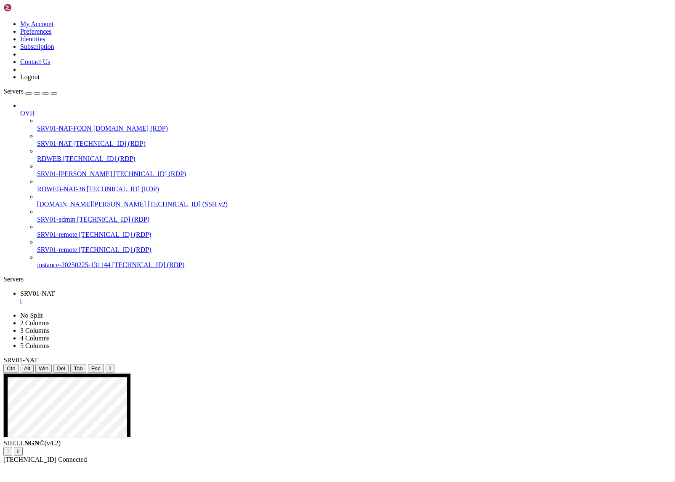
drag, startPoint x: 567, startPoint y: 487, endPoint x: 514, endPoint y: 491, distance: 52.7
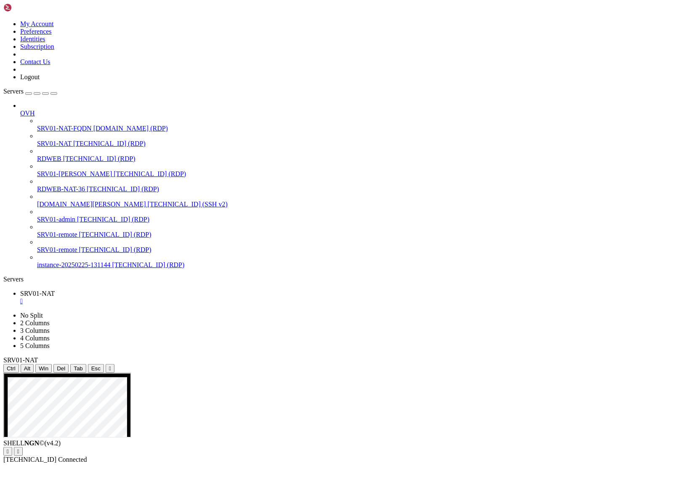
drag, startPoint x: 93, startPoint y: 438, endPoint x: 589, endPoint y: 653, distance: 540.6
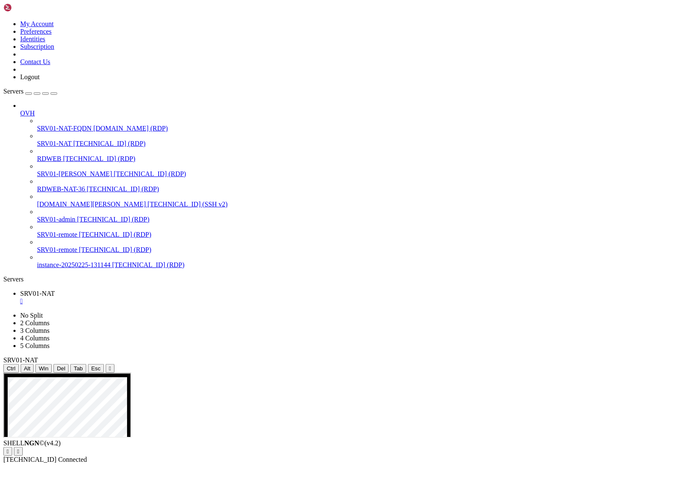
drag, startPoint x: 370, startPoint y: 514, endPoint x: 314, endPoint y: 517, distance: 55.6
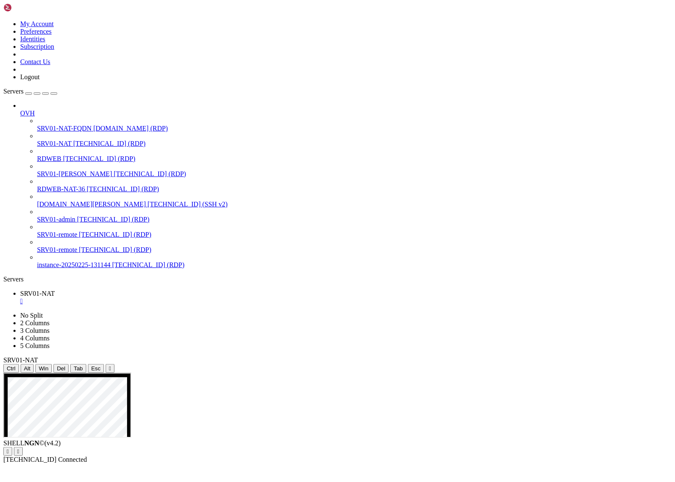
drag, startPoint x: 412, startPoint y: 565, endPoint x: 366, endPoint y: 564, distance: 45.9
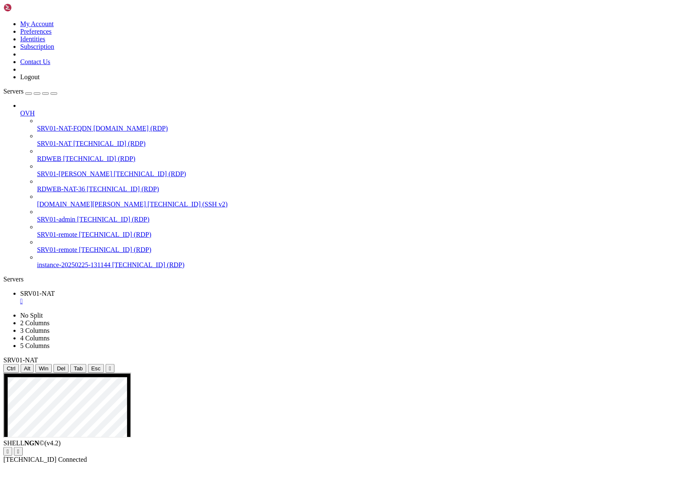
drag, startPoint x: 224, startPoint y: 740, endPoint x: 170, endPoint y: 737, distance: 53.1
drag, startPoint x: 162, startPoint y: 714, endPoint x: 110, endPoint y: 712, distance: 51.8
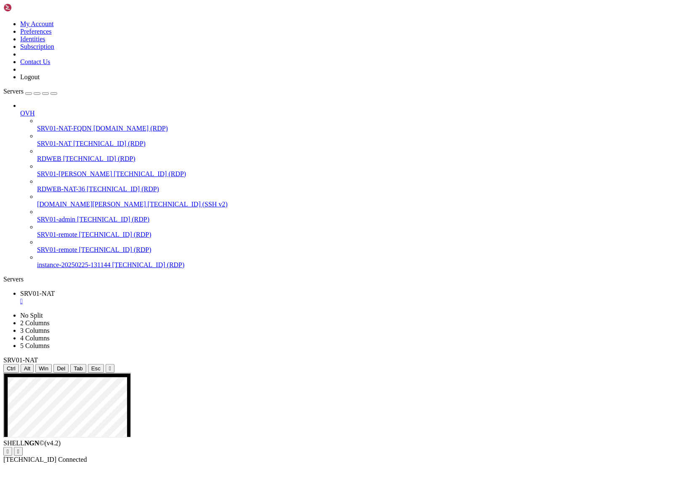
drag, startPoint x: 110, startPoint y: 735, endPoint x: 166, endPoint y: 737, distance: 56.0
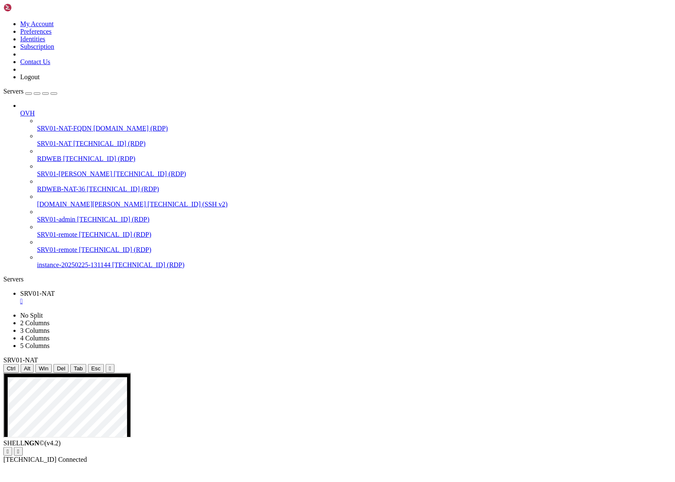
drag, startPoint x: 96, startPoint y: 551, endPoint x: 228, endPoint y: 550, distance: 131.8
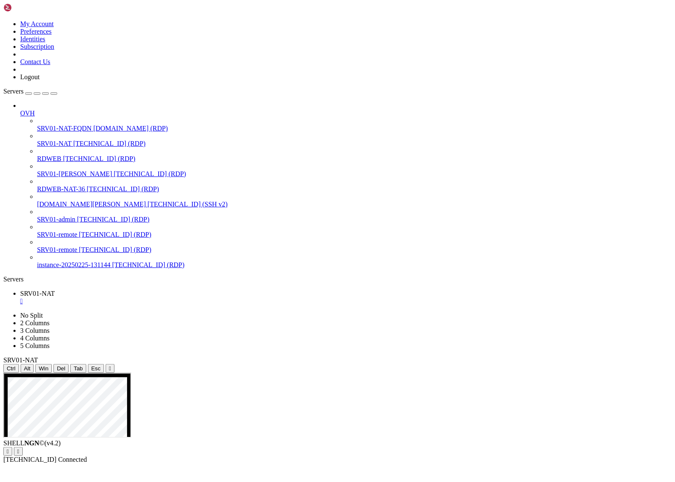
drag, startPoint x: 109, startPoint y: 714, endPoint x: 155, endPoint y: 714, distance: 45.9
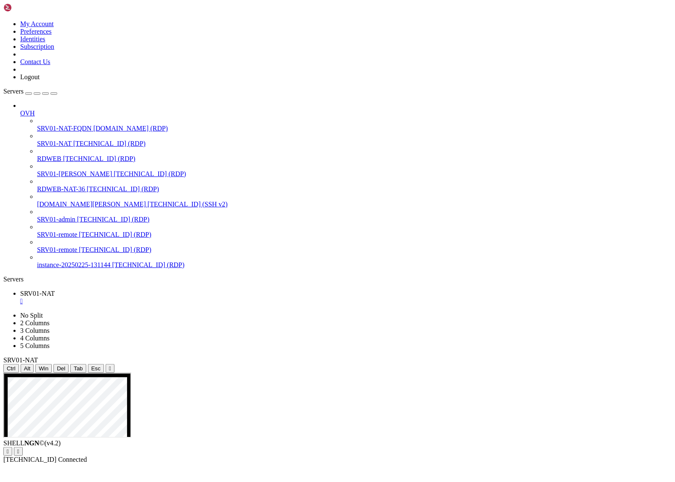
drag, startPoint x: 110, startPoint y: 738, endPoint x: 224, endPoint y: 738, distance: 114.5
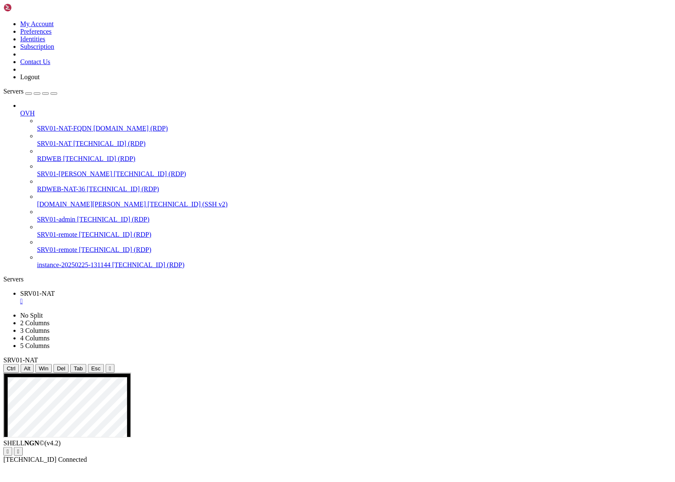
drag, startPoint x: 240, startPoint y: 559, endPoint x: 234, endPoint y: 559, distance: 5.5
drag, startPoint x: 228, startPoint y: 556, endPoint x: 325, endPoint y: 782, distance: 246.6
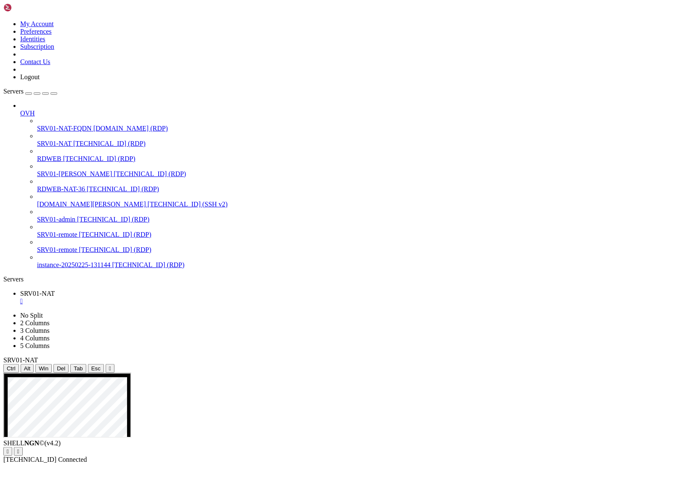
click at [354, 463] on div "SHELL NGN © (v 4.2 )   [TECHNICAL_ID] Connected" at bounding box center [337, 451] width 669 height 24
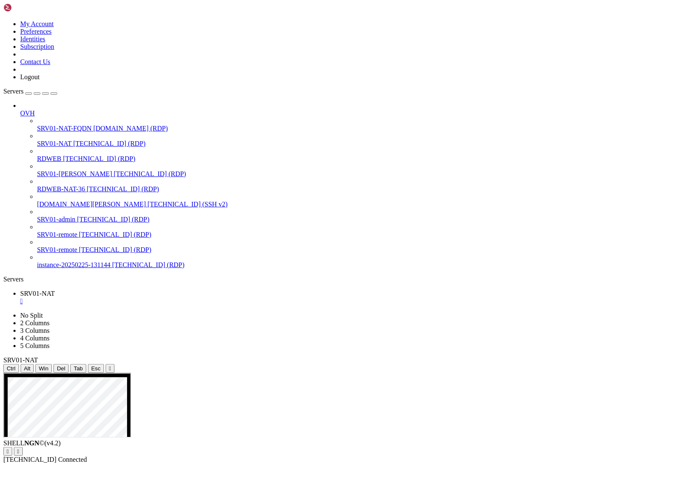
drag, startPoint x: 367, startPoint y: 421, endPoint x: 295, endPoint y: 426, distance: 71.8
drag, startPoint x: 423, startPoint y: 421, endPoint x: 293, endPoint y: 416, distance: 130.6
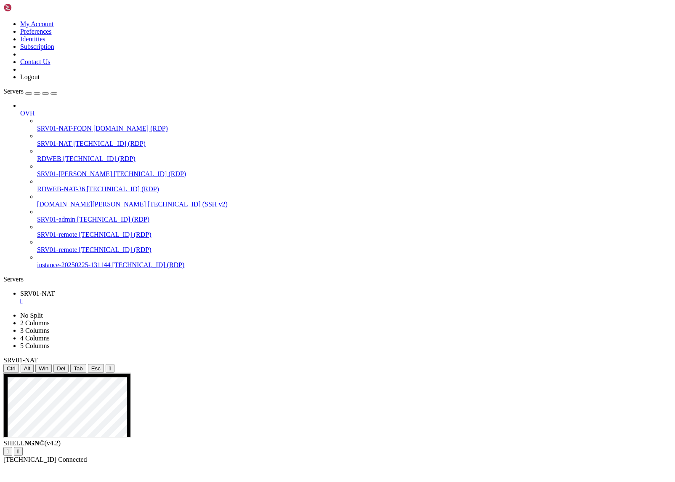
drag, startPoint x: 8, startPoint y: 330, endPoint x: 0, endPoint y: 330, distance: 8.0
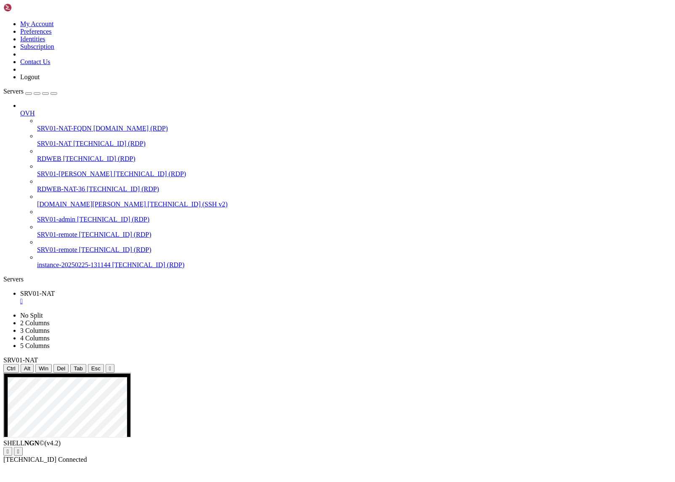
click at [8, 283] on div "Servers" at bounding box center [337, 279] width 669 height 8
click at [54, 93] on icon "button" at bounding box center [54, 93] width 0 height 0
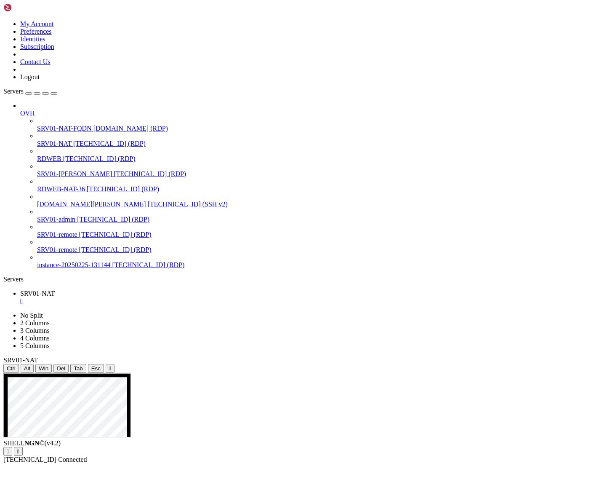
drag, startPoint x: 293, startPoint y: 458, endPoint x: 377, endPoint y: 511, distance: 99.3
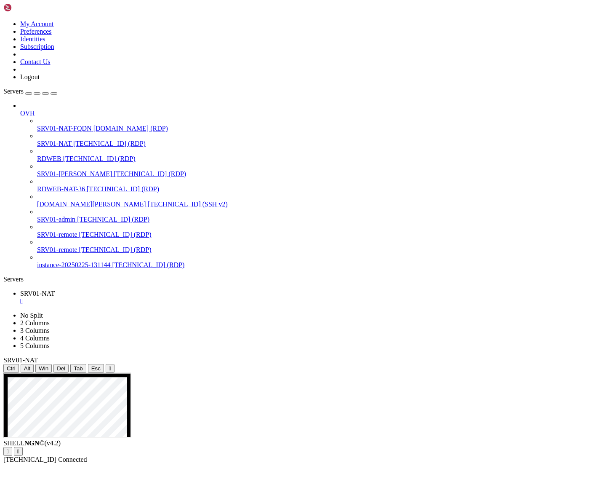
drag, startPoint x: 215, startPoint y: 439, endPoint x: 35, endPoint y: 442, distance: 180.2
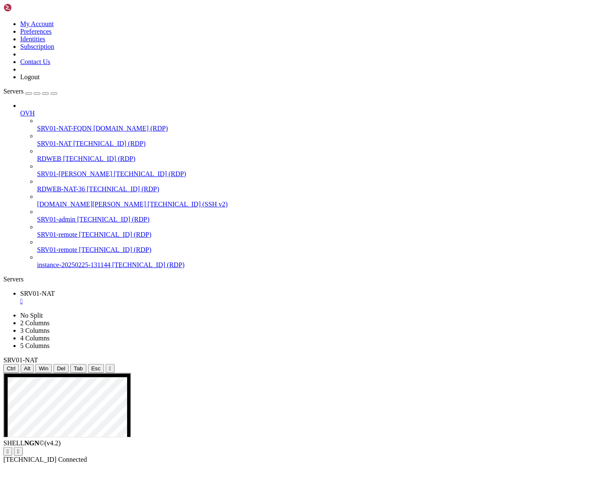
drag, startPoint x: 279, startPoint y: 693, endPoint x: 203, endPoint y: 698, distance: 75.9
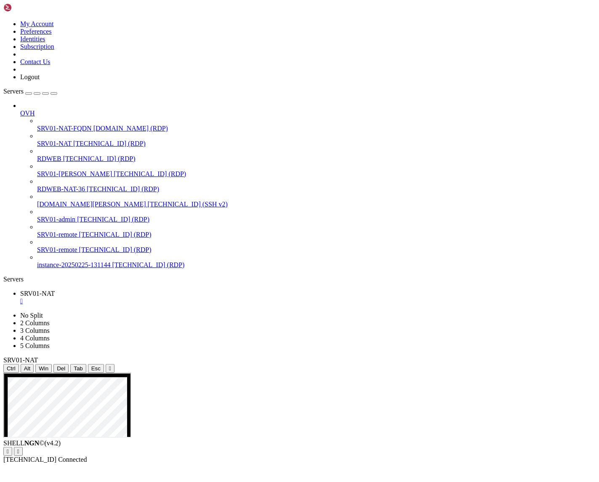
drag, startPoint x: 190, startPoint y: 461, endPoint x: 446, endPoint y: 685, distance: 339.2
drag, startPoint x: 193, startPoint y: 523, endPoint x: 543, endPoint y: 654, distance: 373.1
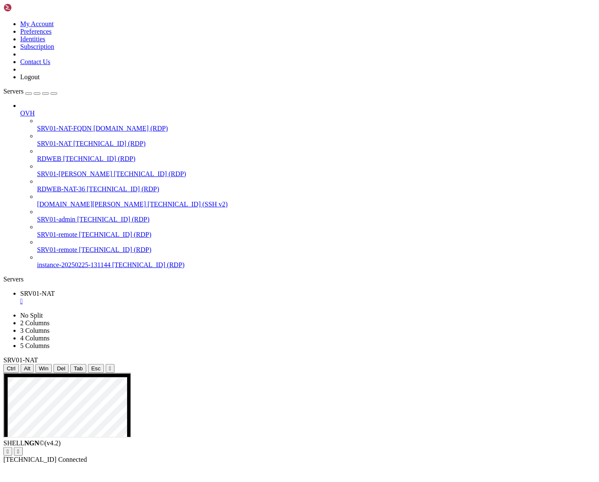
drag, startPoint x: 386, startPoint y: 617, endPoint x: 463, endPoint y: 618, distance: 77.0
drag, startPoint x: 442, startPoint y: 613, endPoint x: 485, endPoint y: 604, distance: 43.5
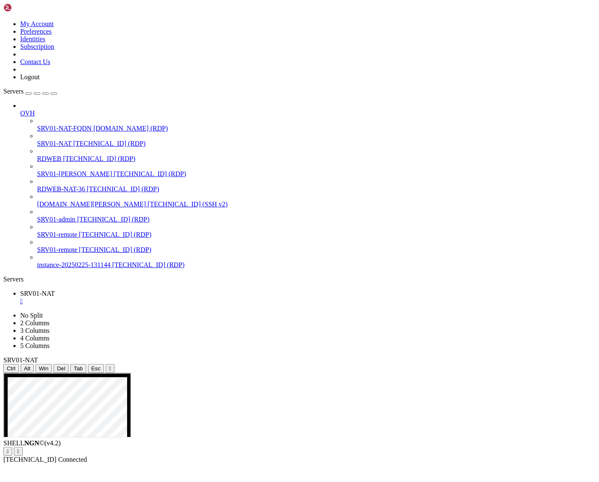
drag, startPoint x: 492, startPoint y: 615, endPoint x: 511, endPoint y: 612, distance: 19.6
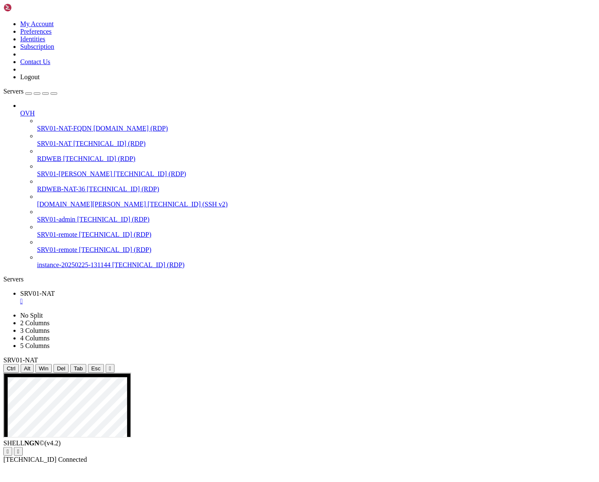
drag, startPoint x: 353, startPoint y: 605, endPoint x: 182, endPoint y: 707, distance: 198.8
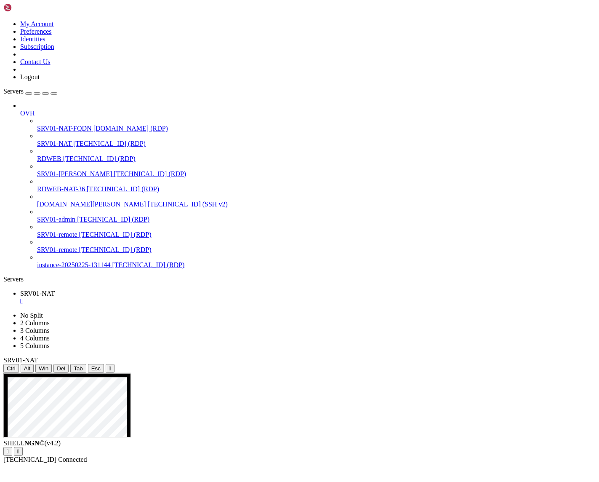
drag, startPoint x: 194, startPoint y: 597, endPoint x: 585, endPoint y: 718, distance: 408.9
drag, startPoint x: 196, startPoint y: 622, endPoint x: 453, endPoint y: 705, distance: 270.0
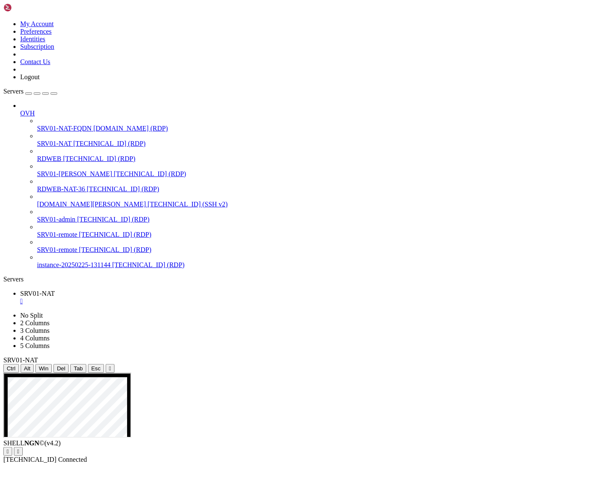
drag, startPoint x: 192, startPoint y: 618, endPoint x: 447, endPoint y: 680, distance: 262.9
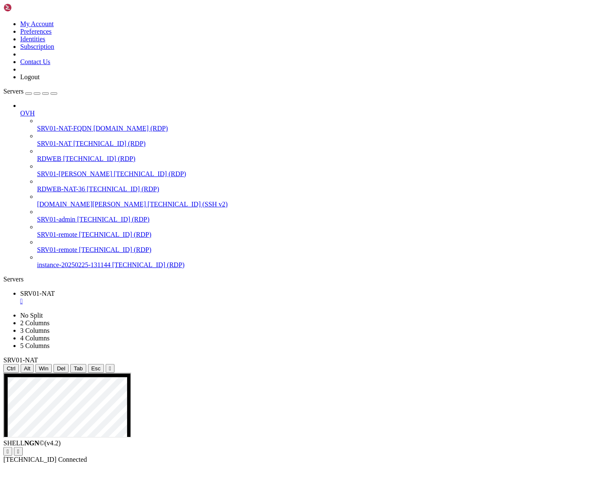
drag, startPoint x: 332, startPoint y: 693, endPoint x: 518, endPoint y: 691, distance: 185.7
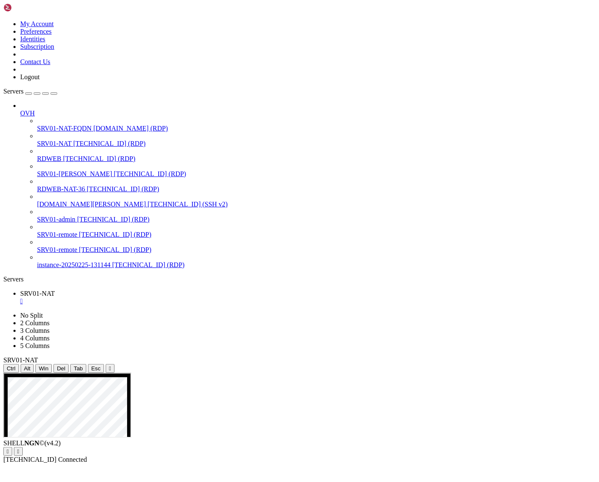
drag, startPoint x: 386, startPoint y: 704, endPoint x: 209, endPoint y: 711, distance: 176.9
drag, startPoint x: 214, startPoint y: 506, endPoint x: 451, endPoint y: 742, distance: 334.6
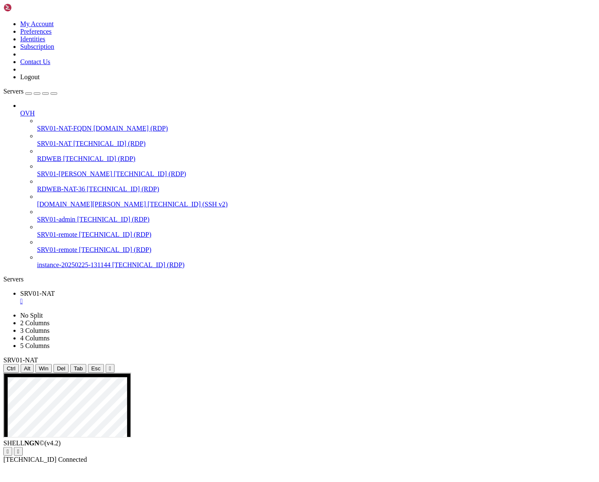
drag, startPoint x: 39, startPoint y: 468, endPoint x: 76, endPoint y: 474, distance: 37.6
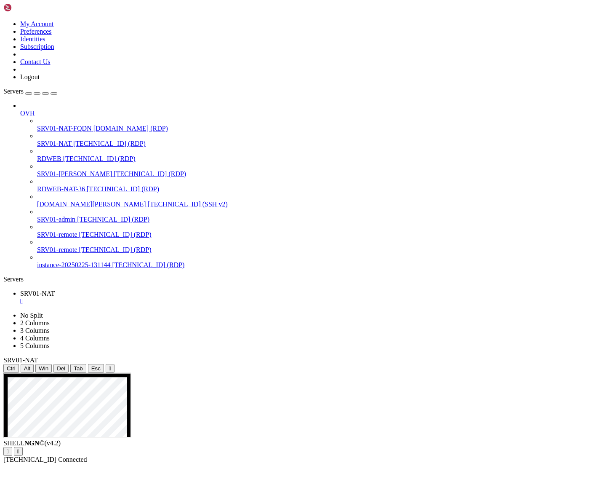
drag, startPoint x: 393, startPoint y: 681, endPoint x: 194, endPoint y: 686, distance: 198.8
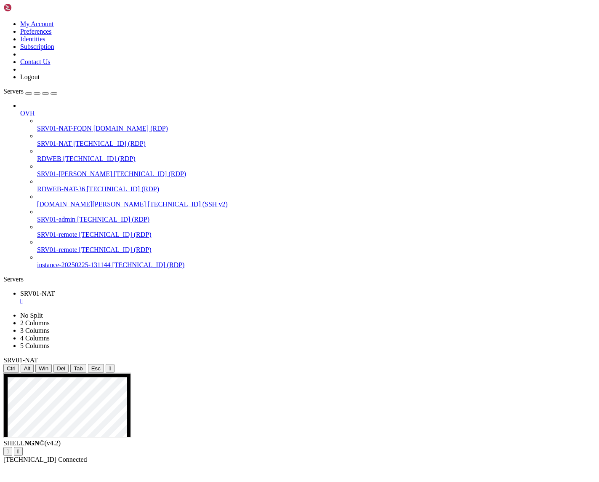
drag, startPoint x: 214, startPoint y: 485, endPoint x: 360, endPoint y: 466, distance: 146.8
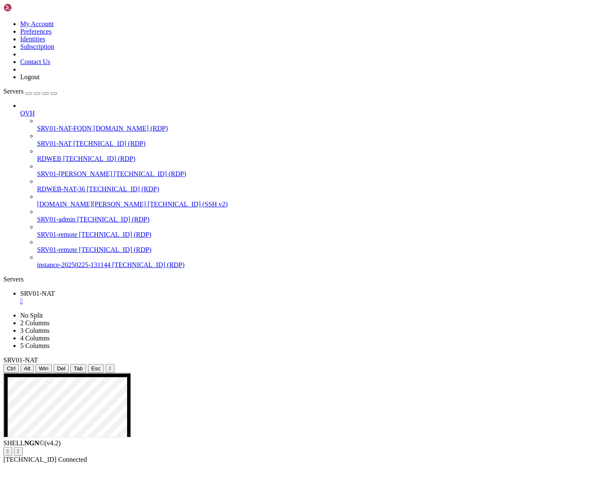
drag, startPoint x: 454, startPoint y: 701, endPoint x: 244, endPoint y: 742, distance: 213.5
drag, startPoint x: 214, startPoint y: 615, endPoint x: 401, endPoint y: 717, distance: 212.3
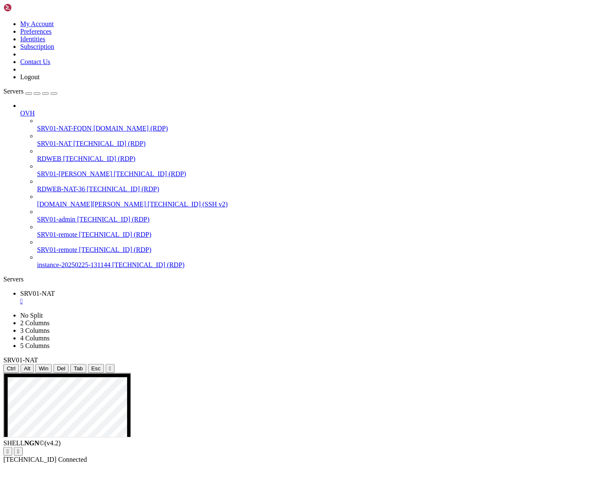
drag, startPoint x: 44, startPoint y: 468, endPoint x: 119, endPoint y: 471, distance: 75.0
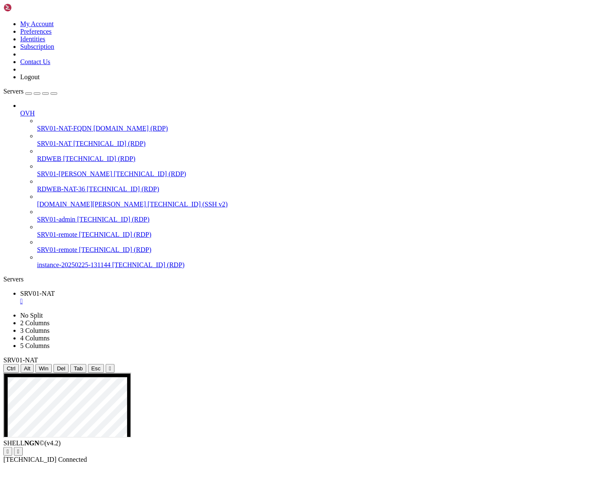
drag, startPoint x: 262, startPoint y: 714, endPoint x: 235, endPoint y: 726, distance: 30.0
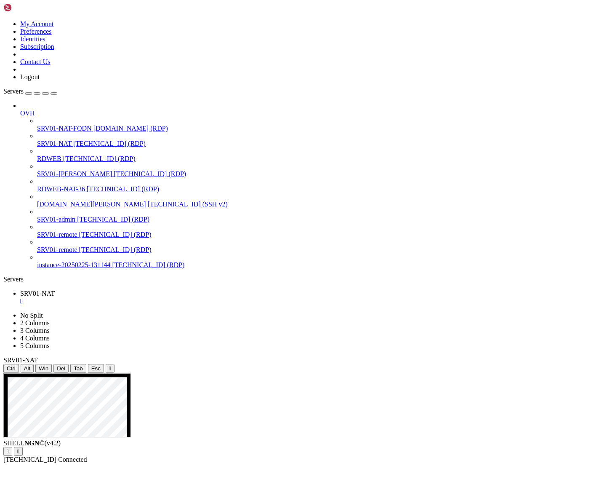
drag, startPoint x: 256, startPoint y: 592, endPoint x: 471, endPoint y: 568, distance: 216.5
drag, startPoint x: 458, startPoint y: 662, endPoint x: 159, endPoint y: 622, distance: 301.9
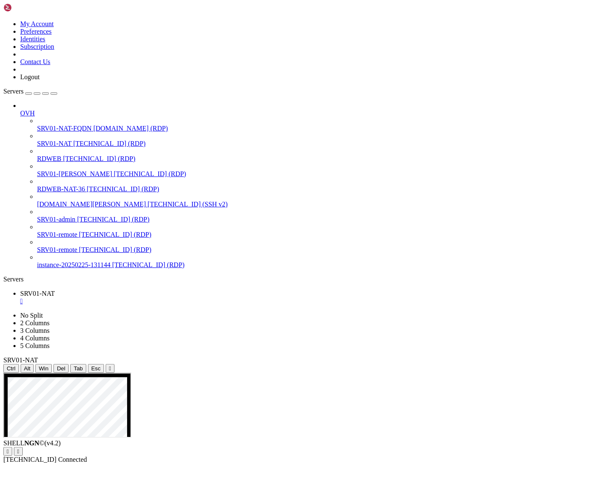
drag, startPoint x: 445, startPoint y: 605, endPoint x: 228, endPoint y: 545, distance: 225.7
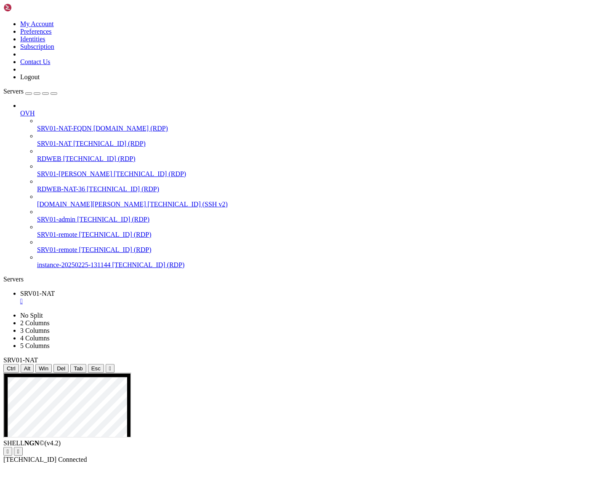
drag, startPoint x: 260, startPoint y: 615, endPoint x: 468, endPoint y: 618, distance: 207.6
drag, startPoint x: 460, startPoint y: 605, endPoint x: 180, endPoint y: 663, distance: 285.9
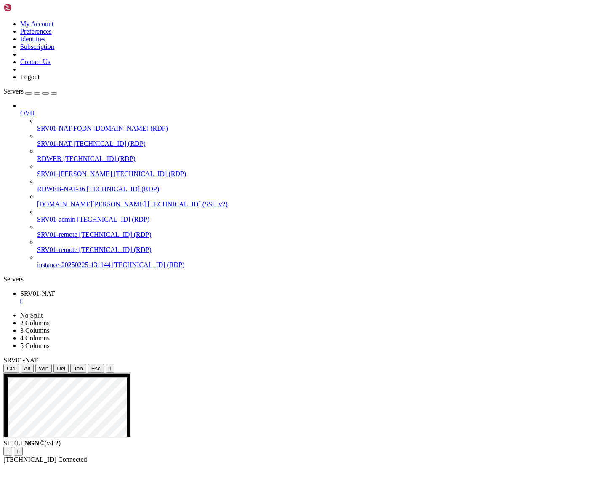
drag, startPoint x: 41, startPoint y: 468, endPoint x: 81, endPoint y: 470, distance: 40.5
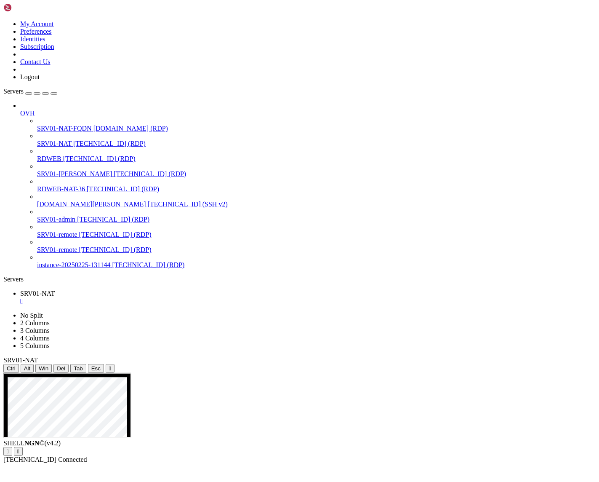
drag, startPoint x: 215, startPoint y: 578, endPoint x: 478, endPoint y: 672, distance: 279.4
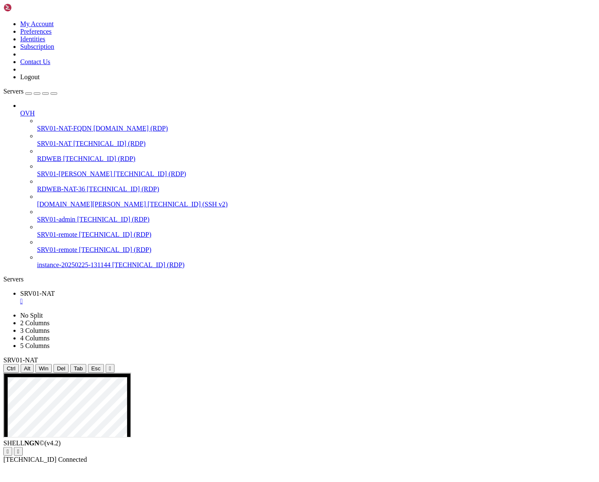
drag, startPoint x: 41, startPoint y: 470, endPoint x: 88, endPoint y: 470, distance: 46.3
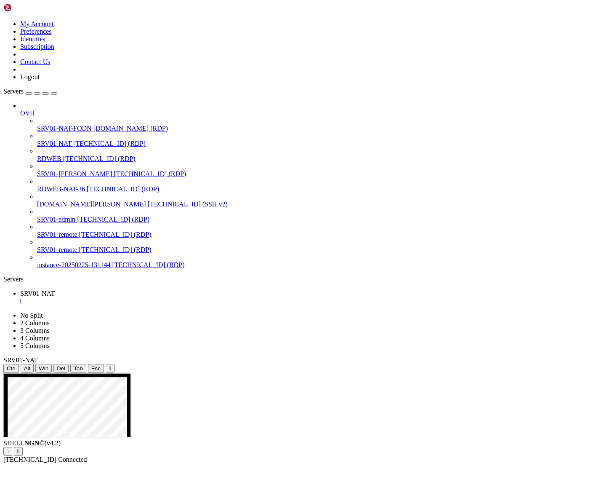
drag, startPoint x: 44, startPoint y: 485, endPoint x: 252, endPoint y: 628, distance: 251.9
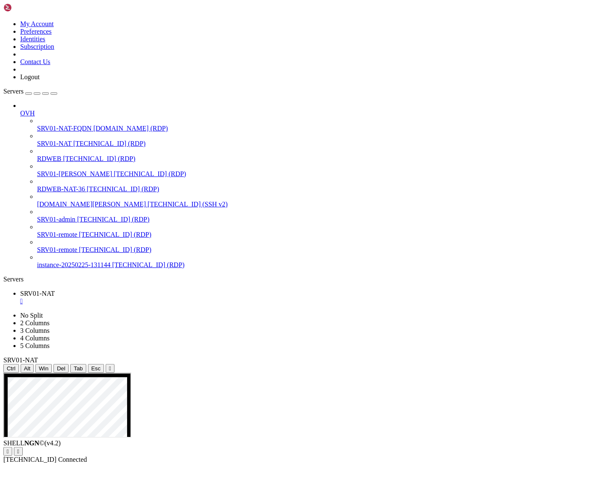
drag, startPoint x: 388, startPoint y: 695, endPoint x: 245, endPoint y: 614, distance: 164.0
drag, startPoint x: 212, startPoint y: 642, endPoint x: 336, endPoint y: 648, distance: 123.9
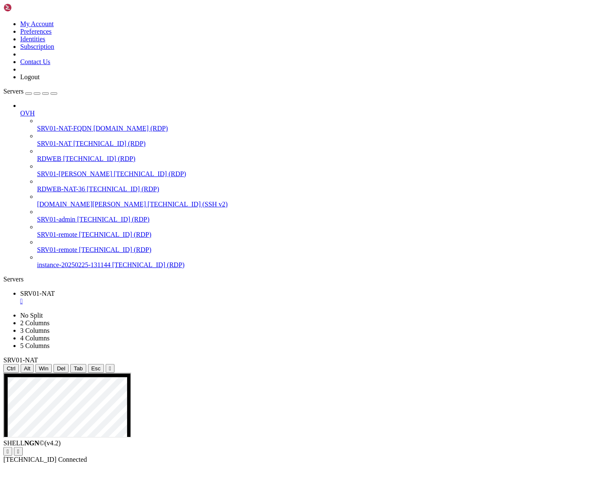
drag, startPoint x: 211, startPoint y: 622, endPoint x: 365, endPoint y: 762, distance: 207.7
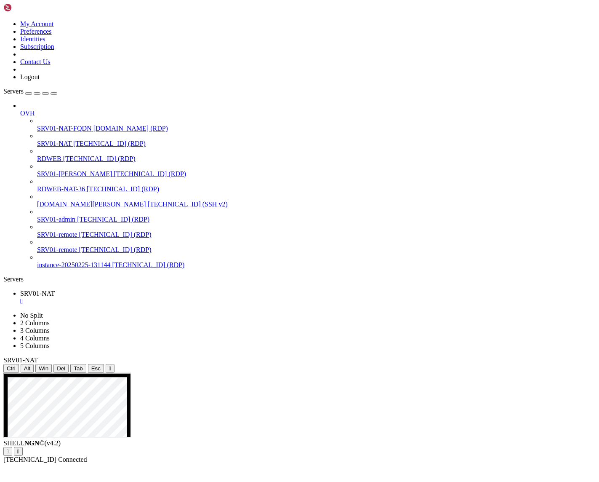
drag, startPoint x: 394, startPoint y: 694, endPoint x: 279, endPoint y: 685, distance: 115.3
drag, startPoint x: 392, startPoint y: 700, endPoint x: 213, endPoint y: 513, distance: 259.0
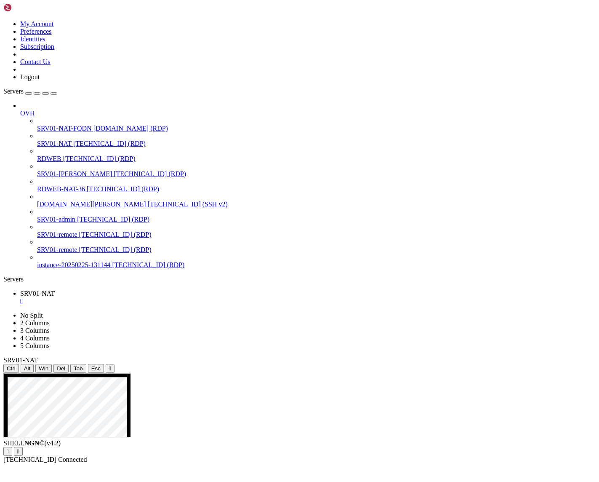
drag, startPoint x: 32, startPoint y: 485, endPoint x: 194, endPoint y: 596, distance: 196.8
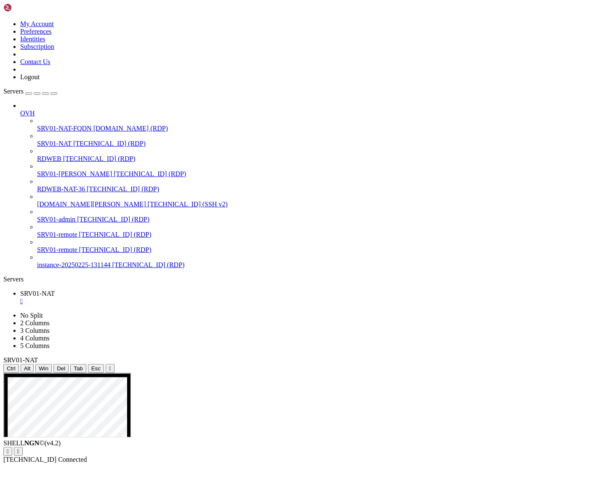
drag, startPoint x: 185, startPoint y: 541, endPoint x: 360, endPoint y: 527, distance: 176.1
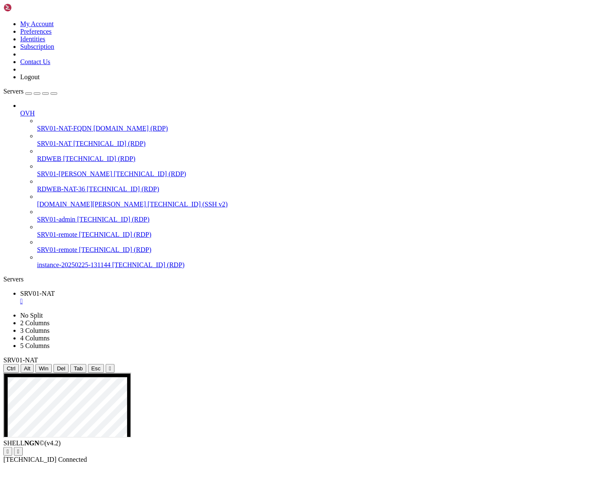
drag, startPoint x: 176, startPoint y: 400, endPoint x: 333, endPoint y: 407, distance: 157.2
drag, startPoint x: 120, startPoint y: 488, endPoint x: 273, endPoint y: 652, distance: 224.6
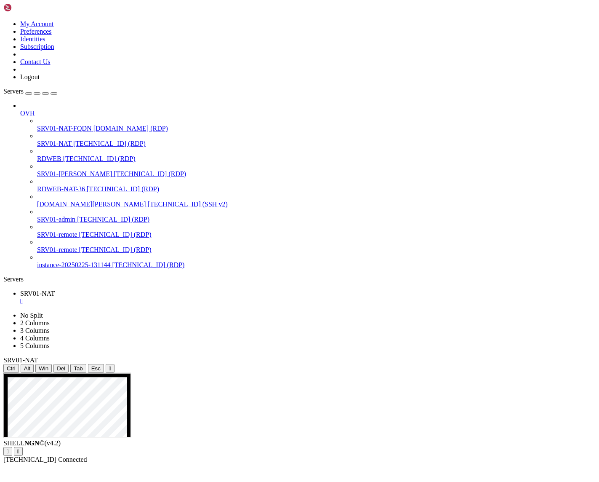
drag, startPoint x: 367, startPoint y: 493, endPoint x: 314, endPoint y: 495, distance: 52.7
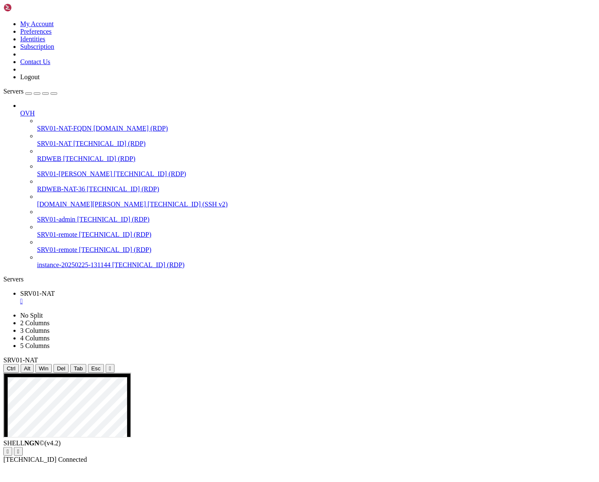
drag, startPoint x: 171, startPoint y: 604, endPoint x: 114, endPoint y: 603, distance: 57.3
drag, startPoint x: 102, startPoint y: 594, endPoint x: 139, endPoint y: 614, distance: 42.2
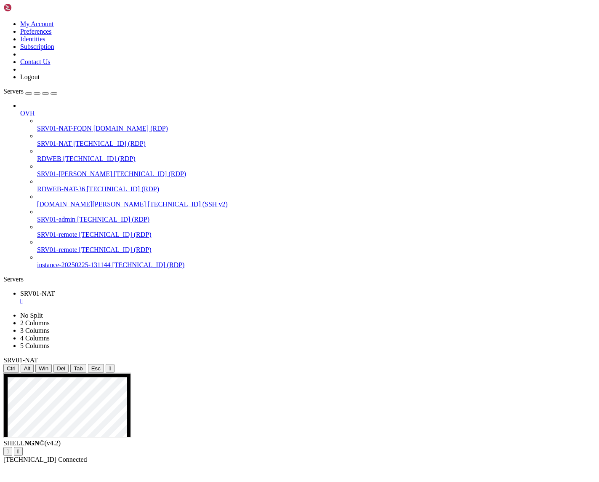
drag, startPoint x: 297, startPoint y: 720, endPoint x: 342, endPoint y: 719, distance: 45.1
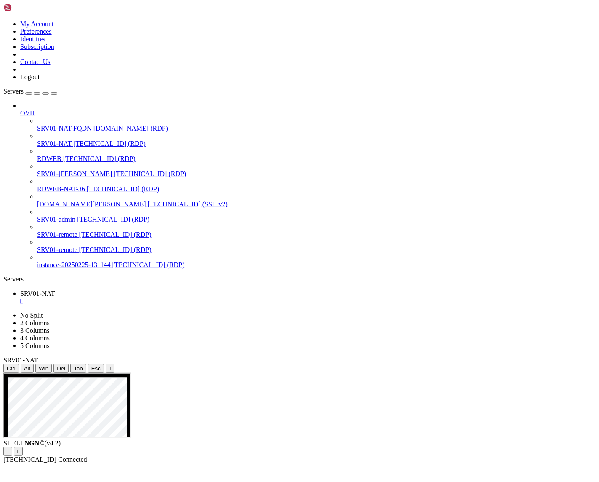
drag, startPoint x: 232, startPoint y: 610, endPoint x: 268, endPoint y: 613, distance: 35.4
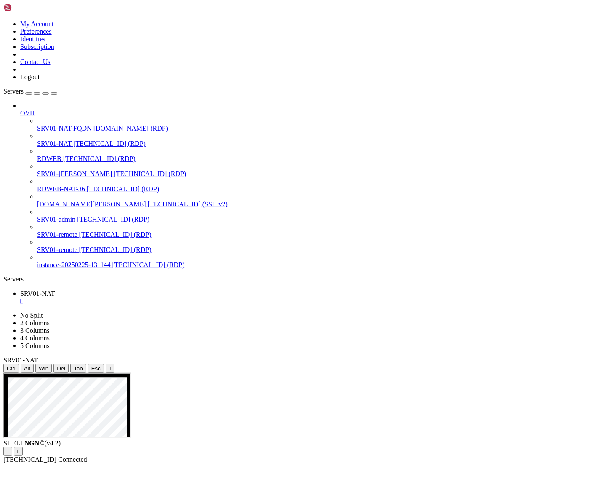
drag, startPoint x: 74, startPoint y: 393, endPoint x: 93, endPoint y: 499, distance: 108.2
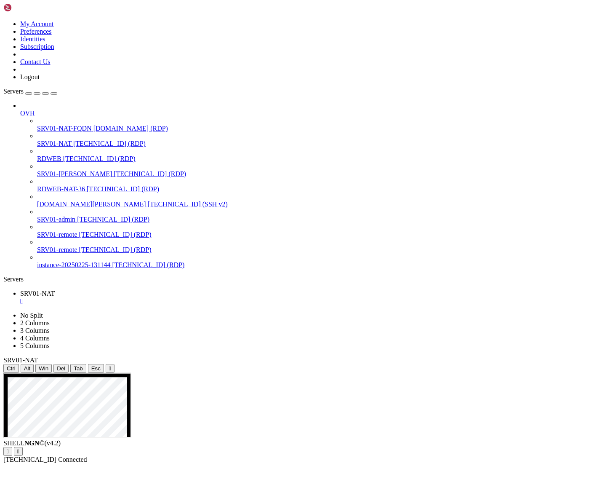
drag, startPoint x: 412, startPoint y: 564, endPoint x: 233, endPoint y: 569, distance: 179.4
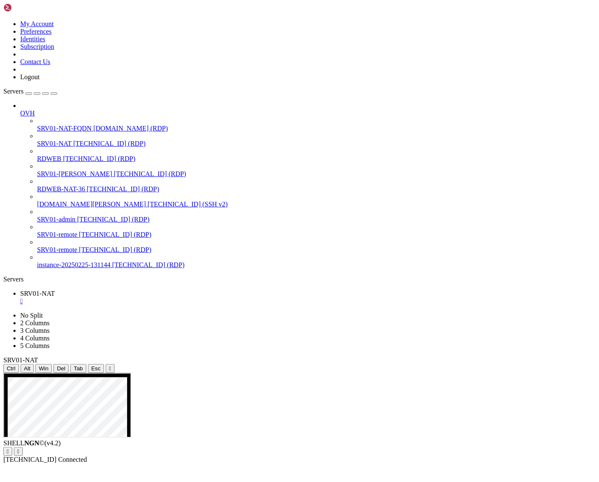
drag, startPoint x: 123, startPoint y: 492, endPoint x: 238, endPoint y: 623, distance: 174.5
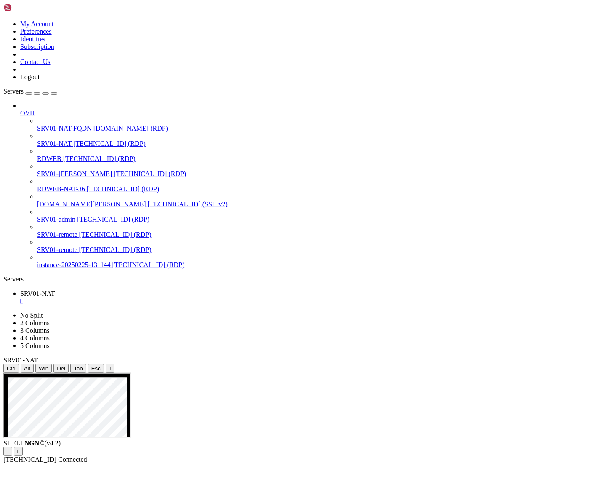
drag, startPoint x: 186, startPoint y: 394, endPoint x: 170, endPoint y: 567, distance: 174.2
